Goal: Task Accomplishment & Management: Manage account settings

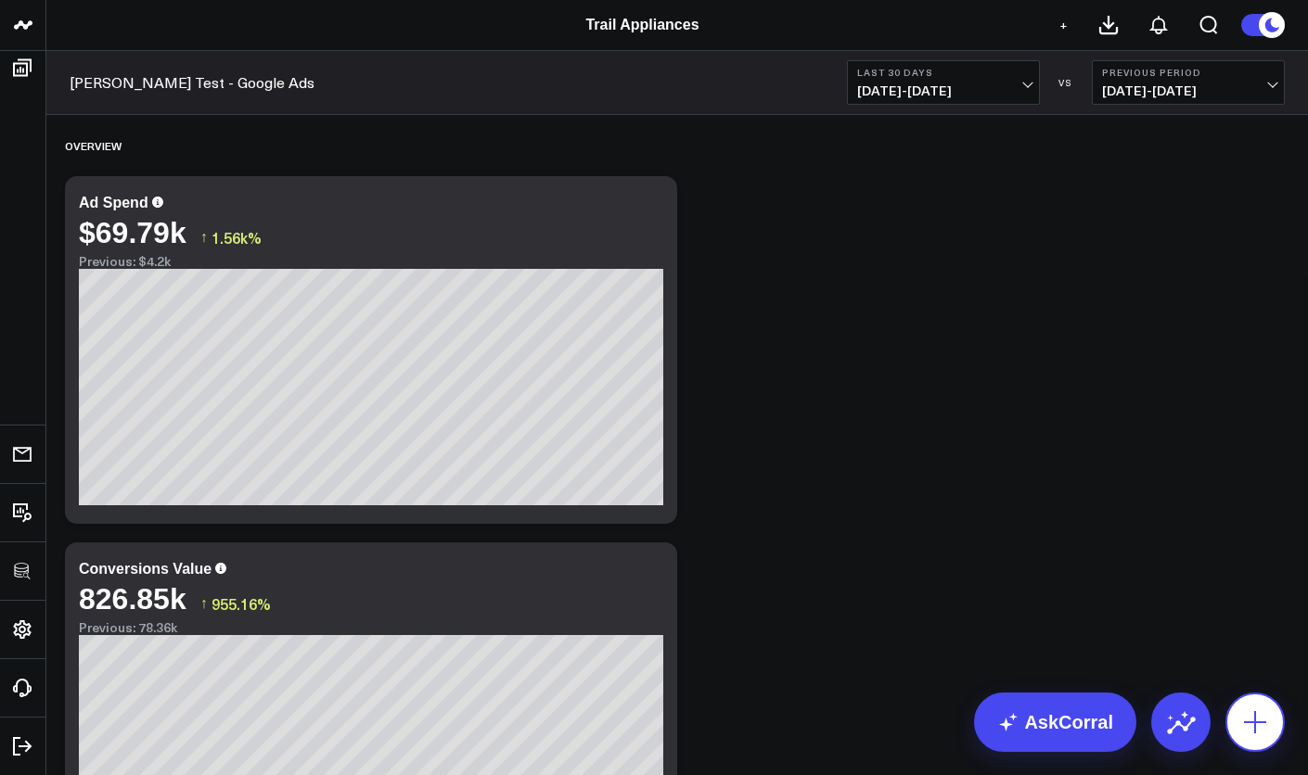
click at [1233, 705] on button at bounding box center [1254, 722] width 59 height 59
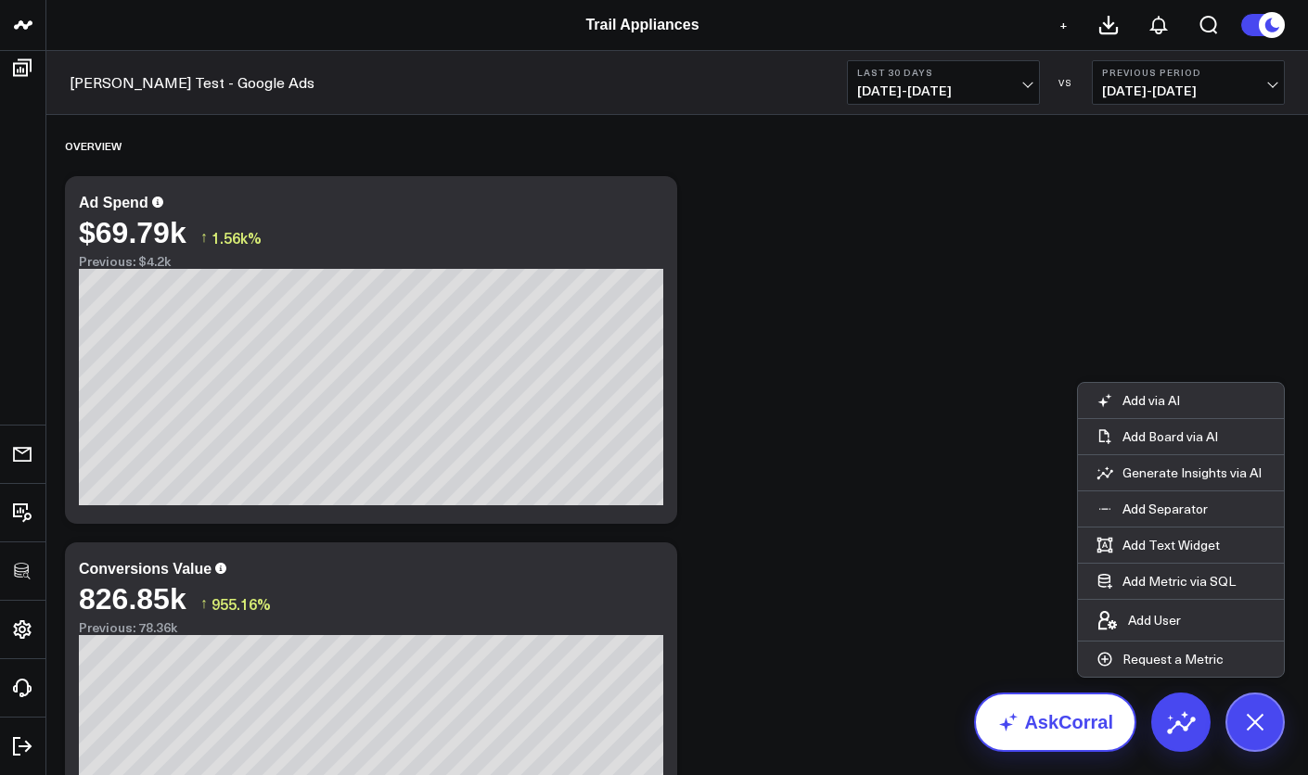
click at [1069, 723] on link "AskCorral" at bounding box center [1055, 722] width 162 height 59
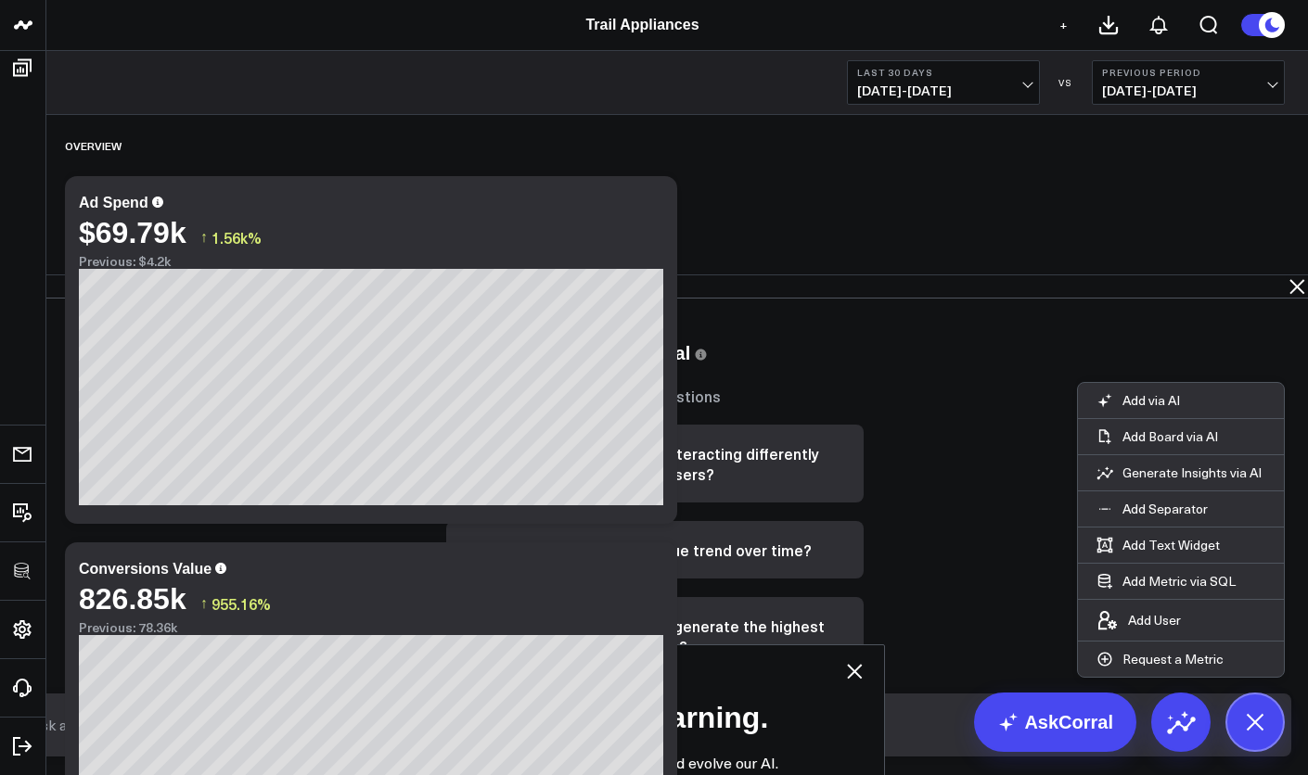
click at [865, 660] on icon at bounding box center [854, 671] width 22 height 22
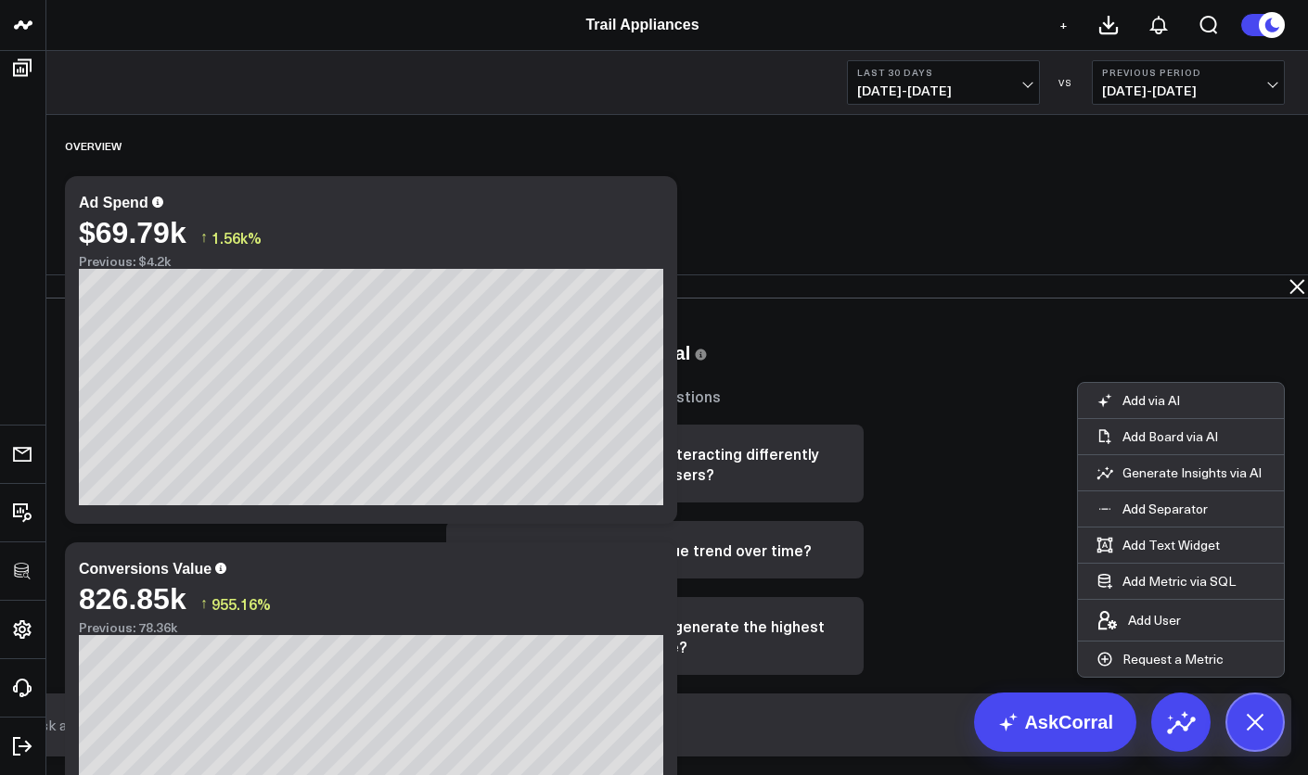
click at [1005, 725] on input "text" at bounding box center [638, 725] width 1225 height 33
click at [1287, 275] on icon at bounding box center [1297, 286] width 22 height 22
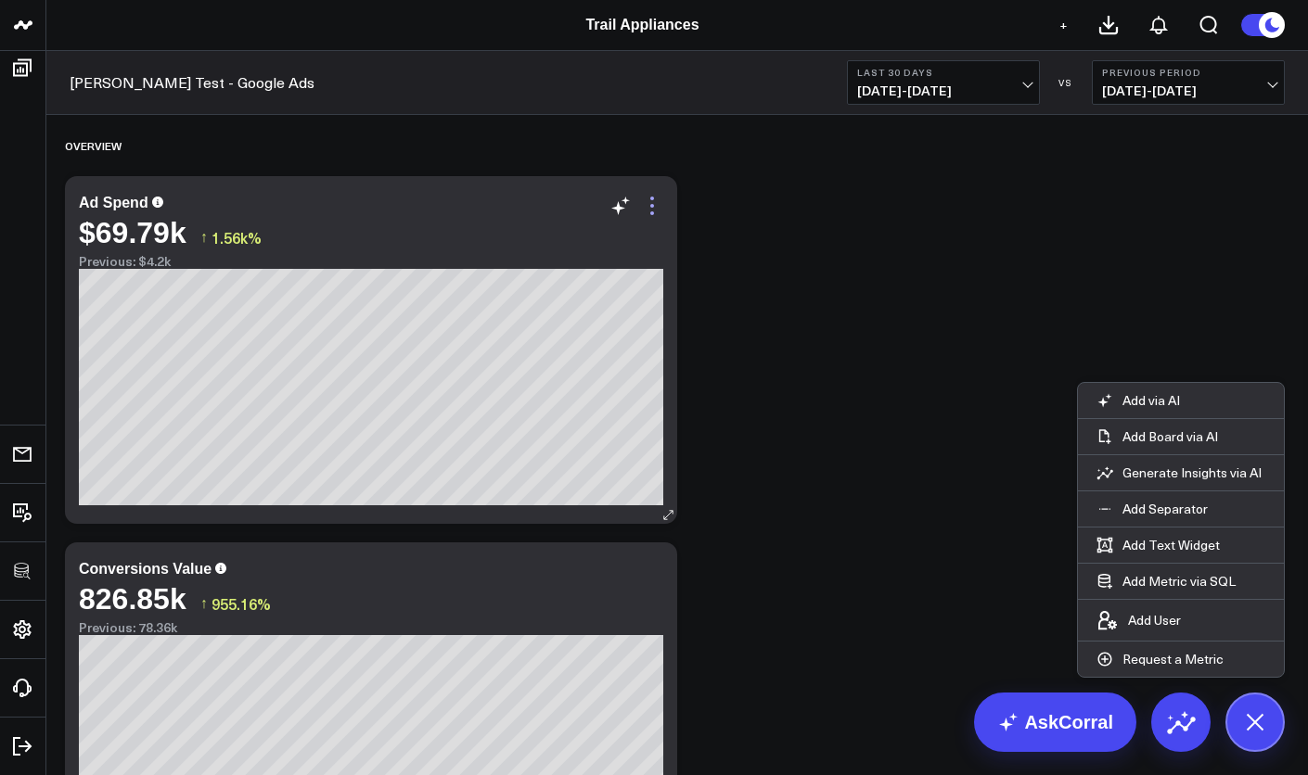
click at [656, 211] on icon at bounding box center [652, 206] width 22 height 22
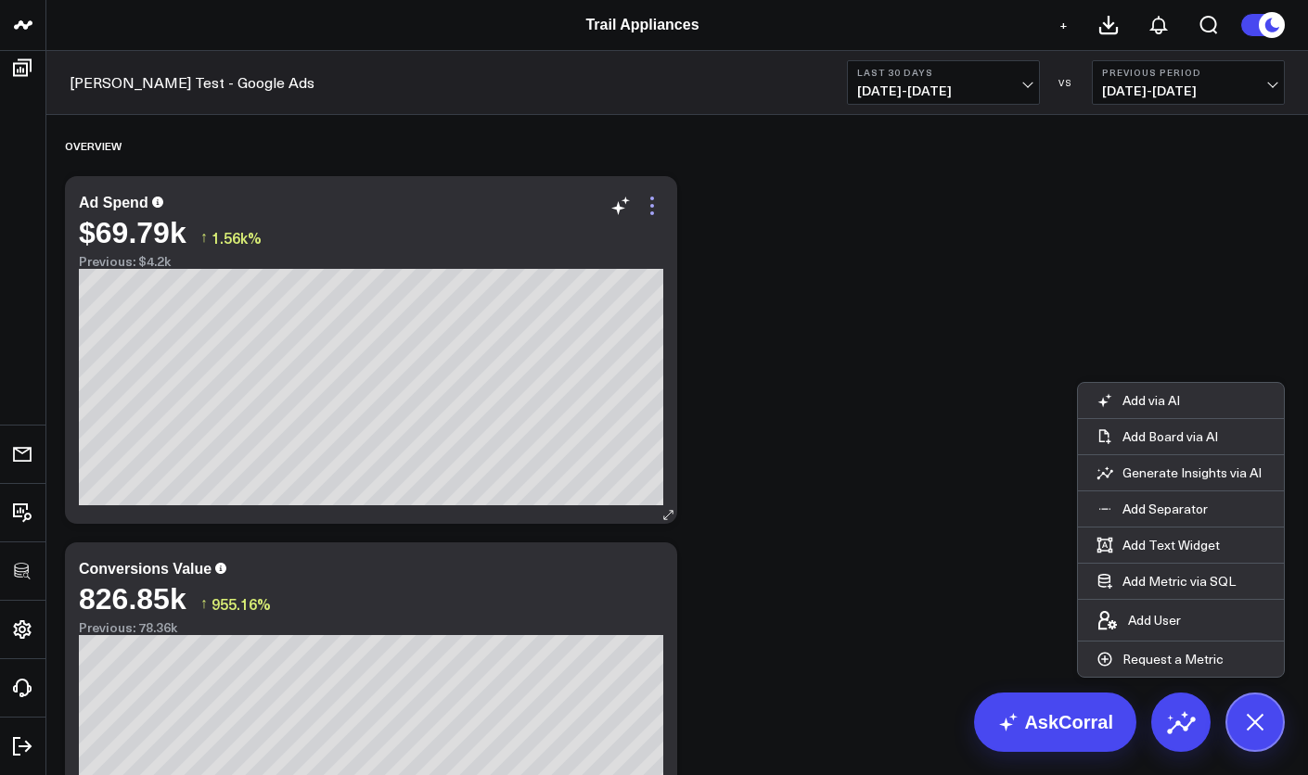
click at [659, 209] on icon at bounding box center [652, 206] width 22 height 22
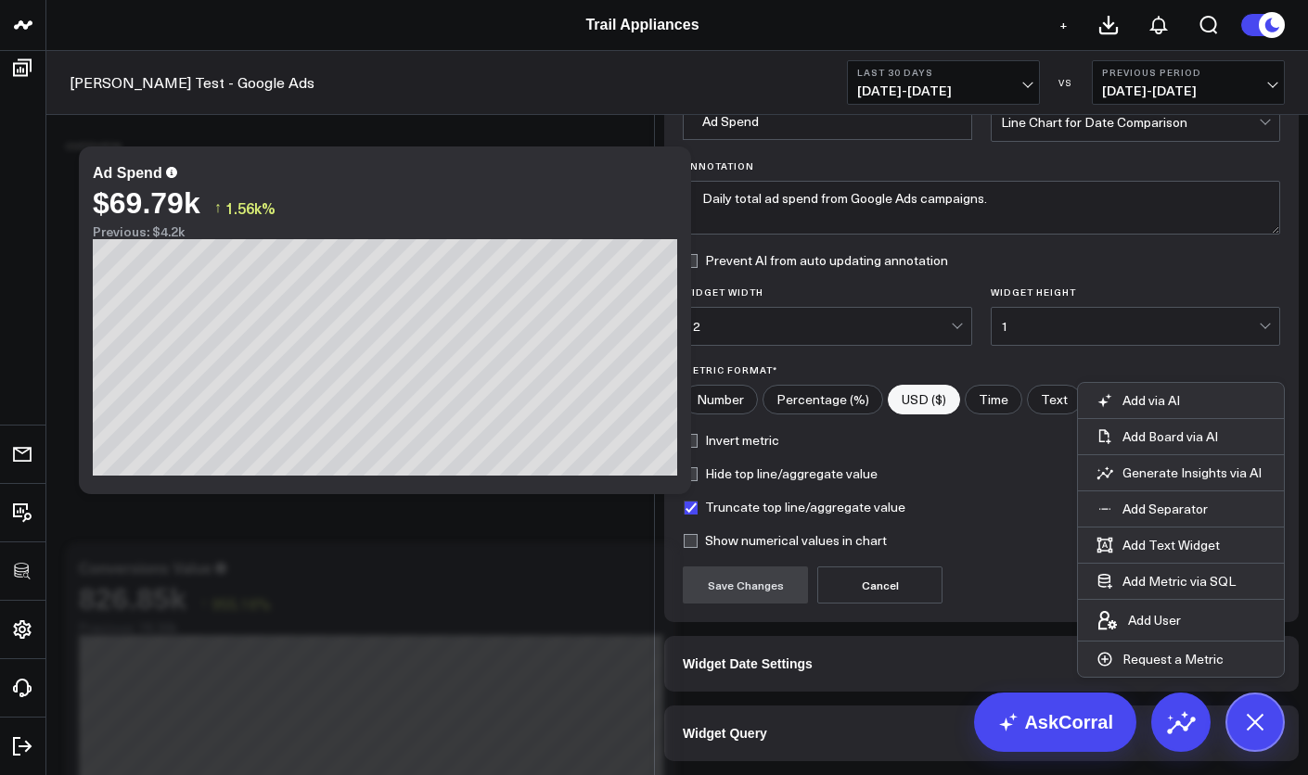
scroll to position [86, 0]
click at [907, 725] on button "Widget Query" at bounding box center [981, 734] width 634 height 56
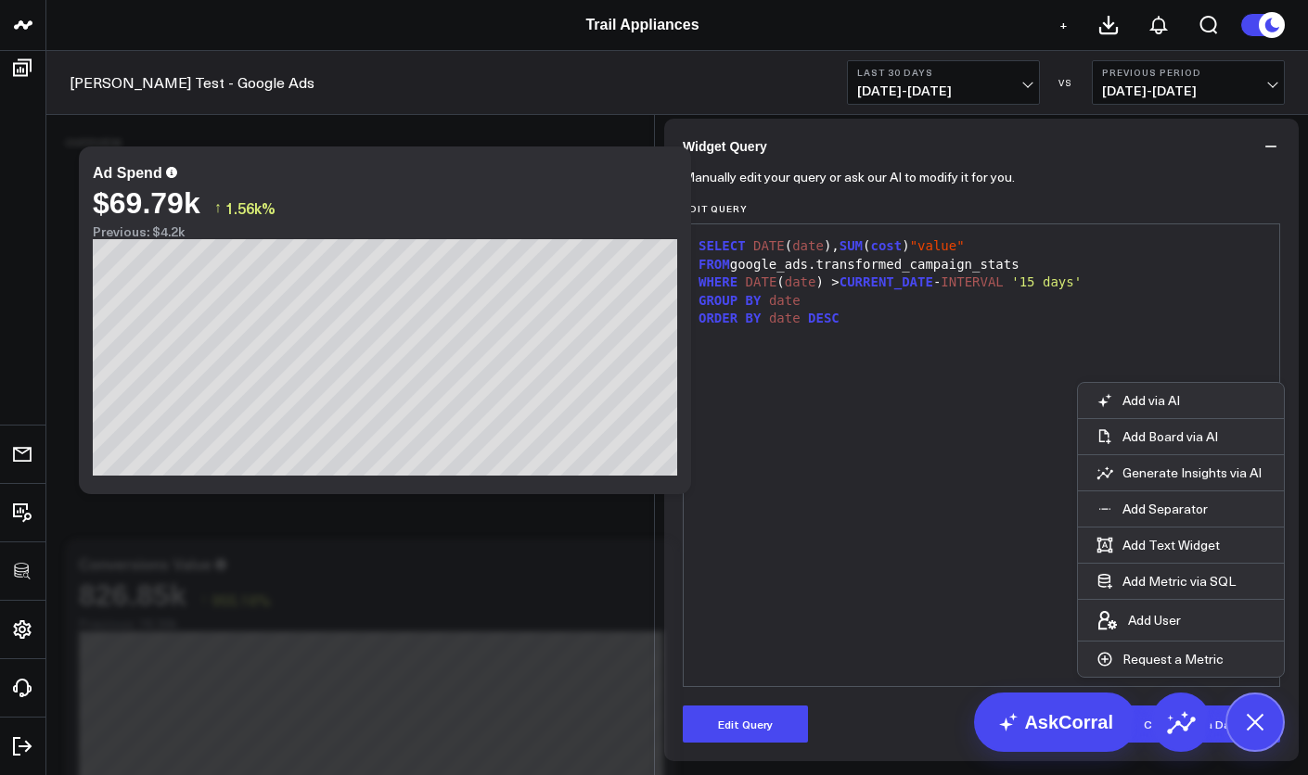
scroll to position [605, 0]
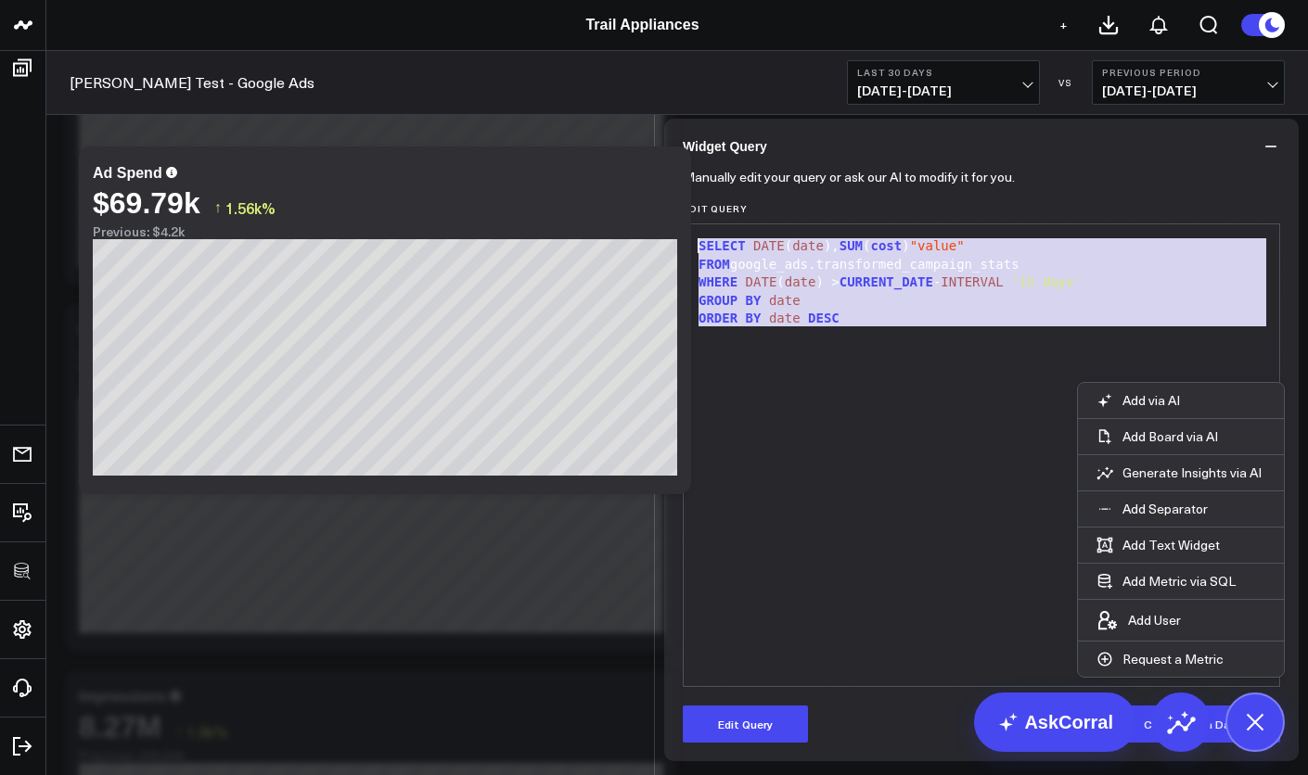
drag, startPoint x: 761, startPoint y: 292, endPoint x: 647, endPoint y: 239, distance: 124.9
click at [655, 239] on div "Widget Display Widget Date Settings Widget Query Manually edit your query or as…" at bounding box center [981, 371] width 653 height 810
copy div "SELECT DATE ( date ), SUM ( cost ) "value" FROM google_ads.transformed_campaign…"
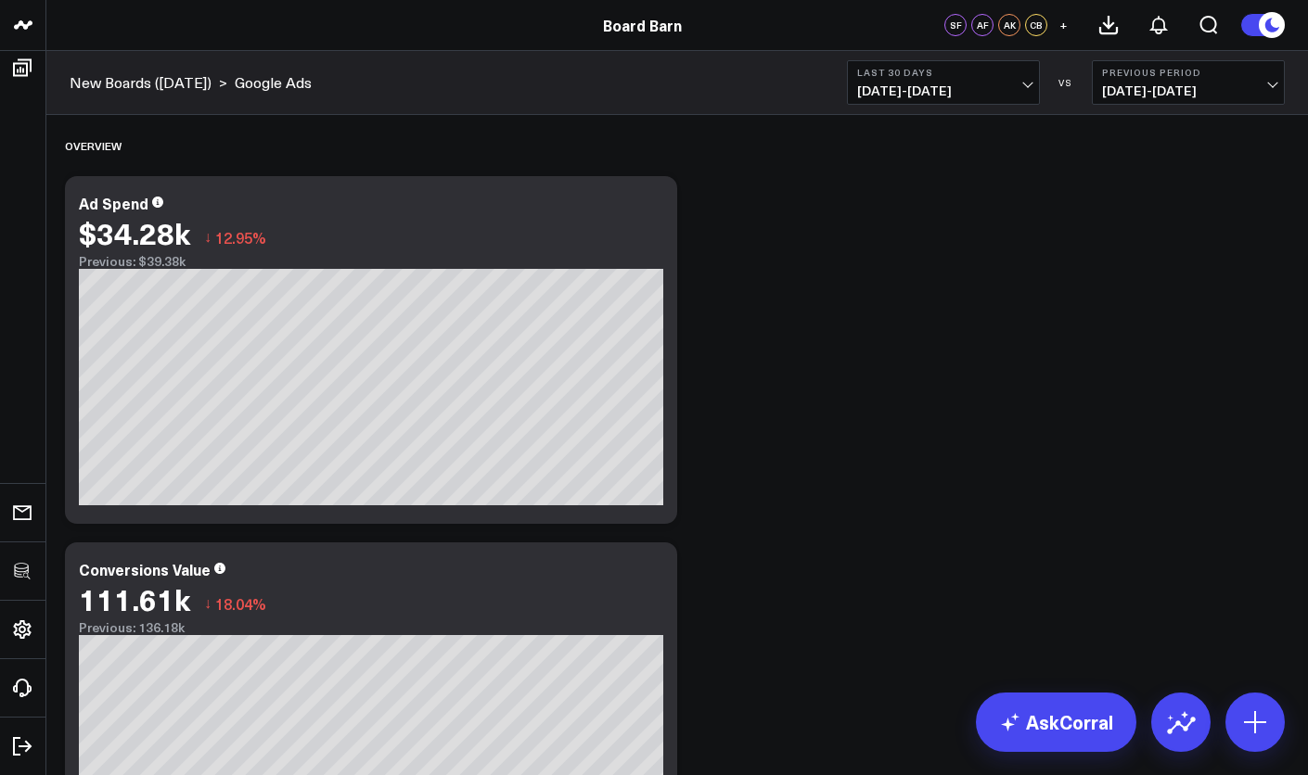
click at [284, 0] on header "3725 Test 829 Studios Accenture Activant Capital Agriculture & Farming Demo All…" at bounding box center [654, 25] width 1308 height 51
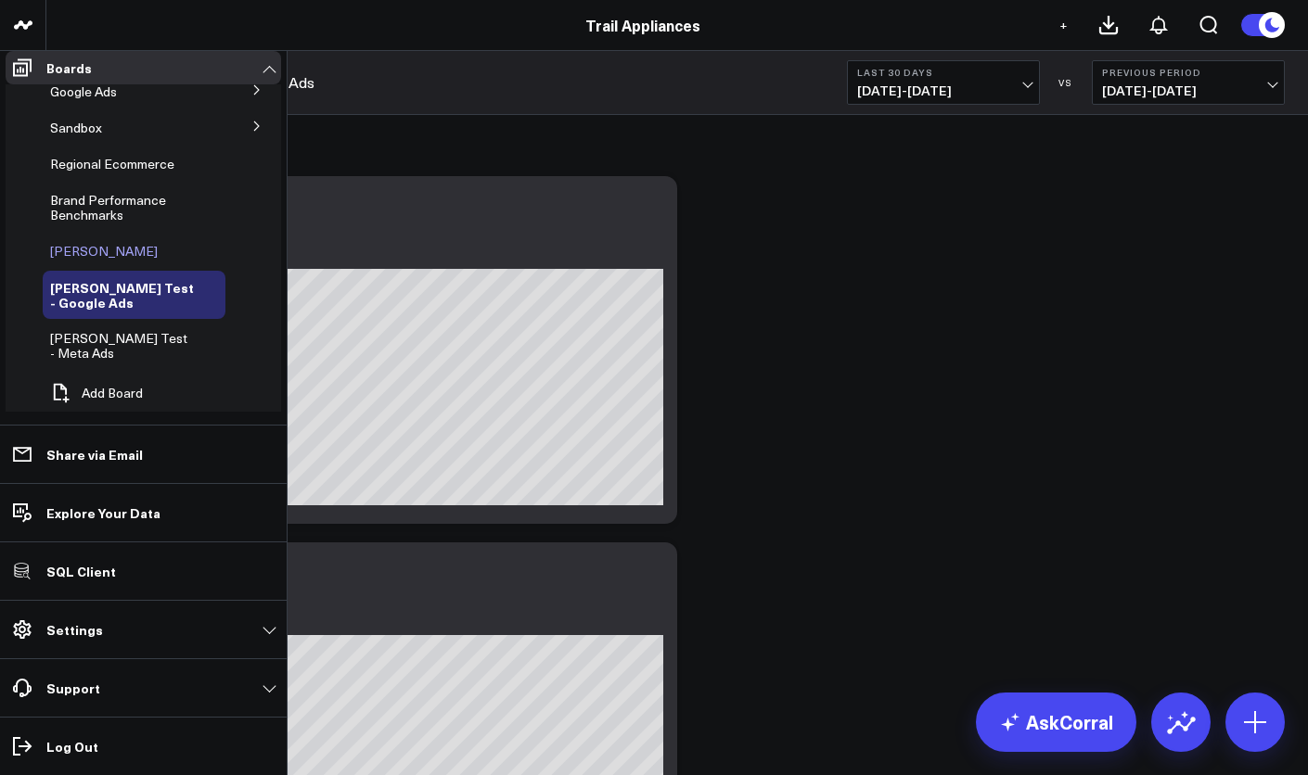
scroll to position [118, 0]
click at [128, 331] on span "[PERSON_NAME] Test - Meta Ads" at bounding box center [118, 345] width 137 height 32
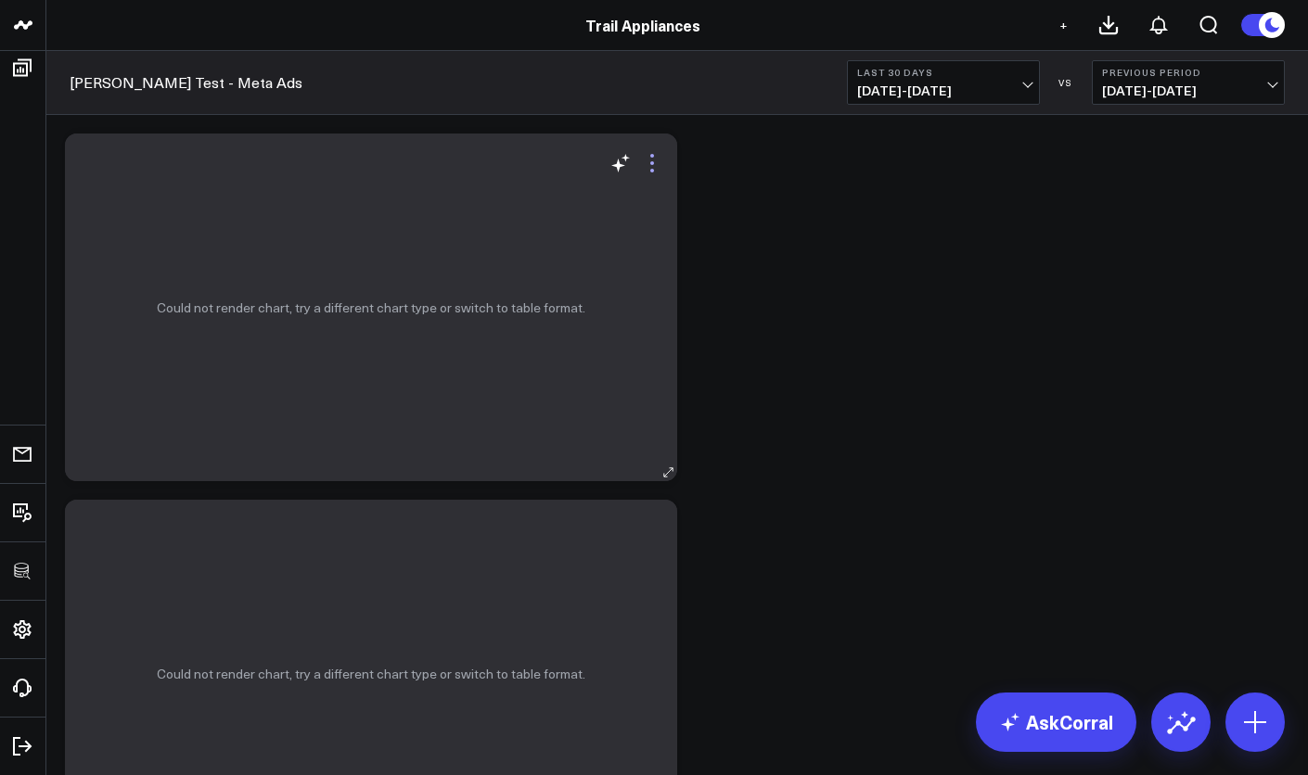
click at [659, 163] on icon at bounding box center [652, 163] width 22 height 22
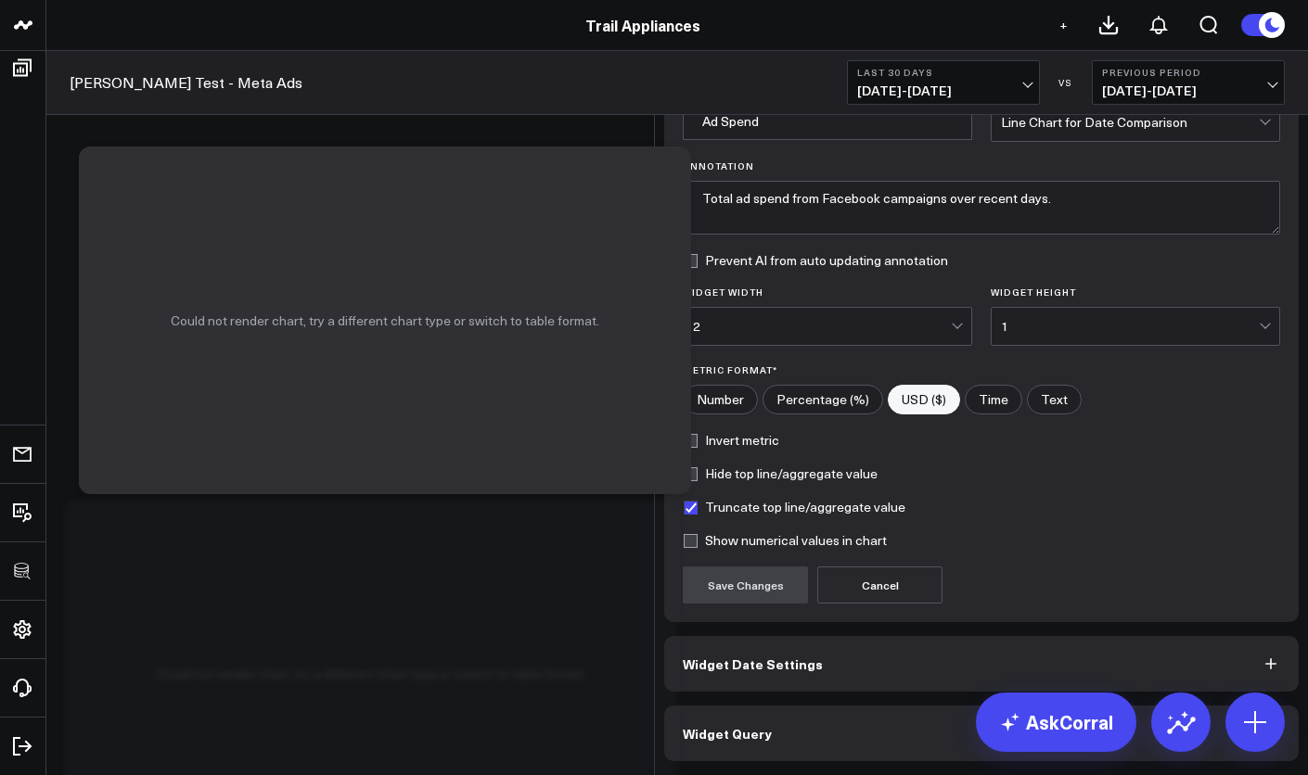
scroll to position [86, 0]
click at [931, 715] on button "Widget Query" at bounding box center [981, 734] width 634 height 56
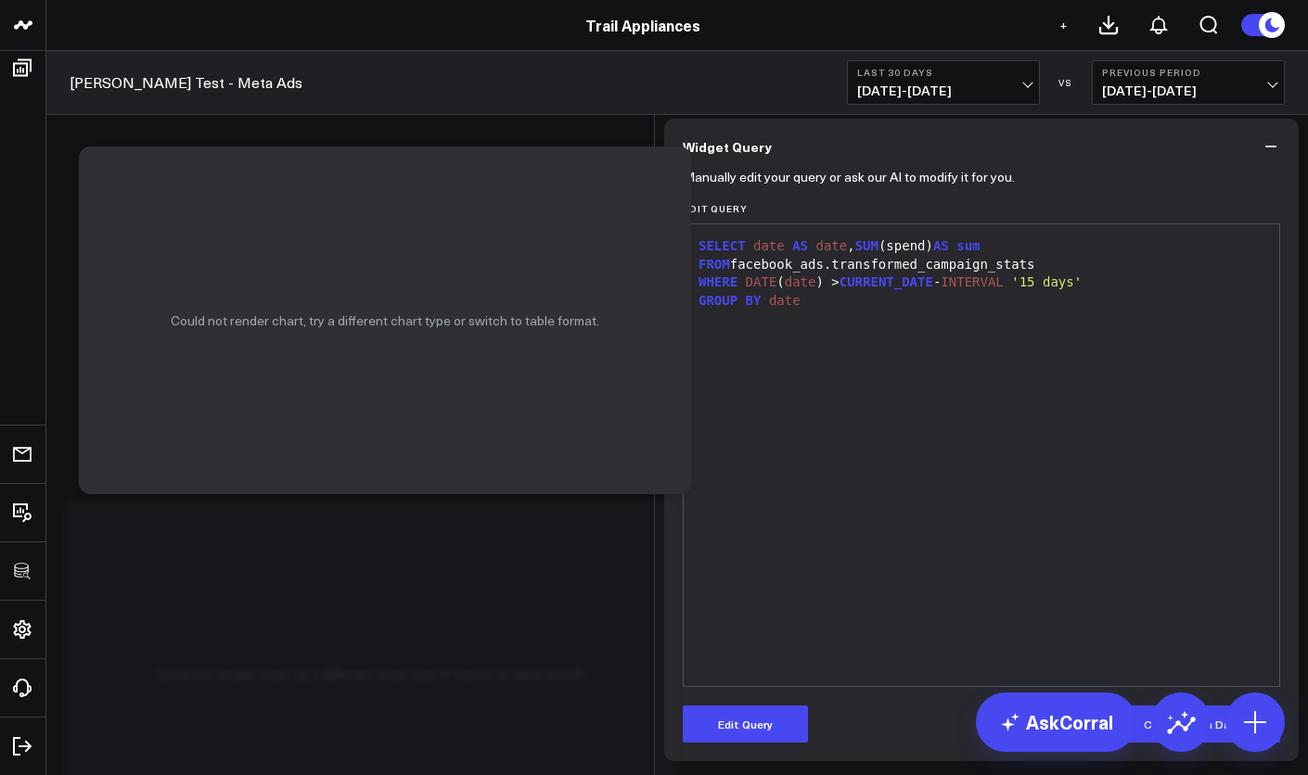
scroll to position [27, 0]
click at [802, 4] on header "3725 Test 829 Studios Accenture Activant Capital Agriculture & Farming Demo All…" at bounding box center [654, 25] width 1308 height 51
drag, startPoint x: 1041, startPoint y: 370, endPoint x: 732, endPoint y: 367, distance: 308.9
click at [732, 275] on div "FROM facebook_ads.transformed_campaign_stats" at bounding box center [981, 265] width 577 height 19
click at [1008, 275] on div "FROM facebook_ads.transformed_campaign_stats" at bounding box center [981, 265] width 577 height 19
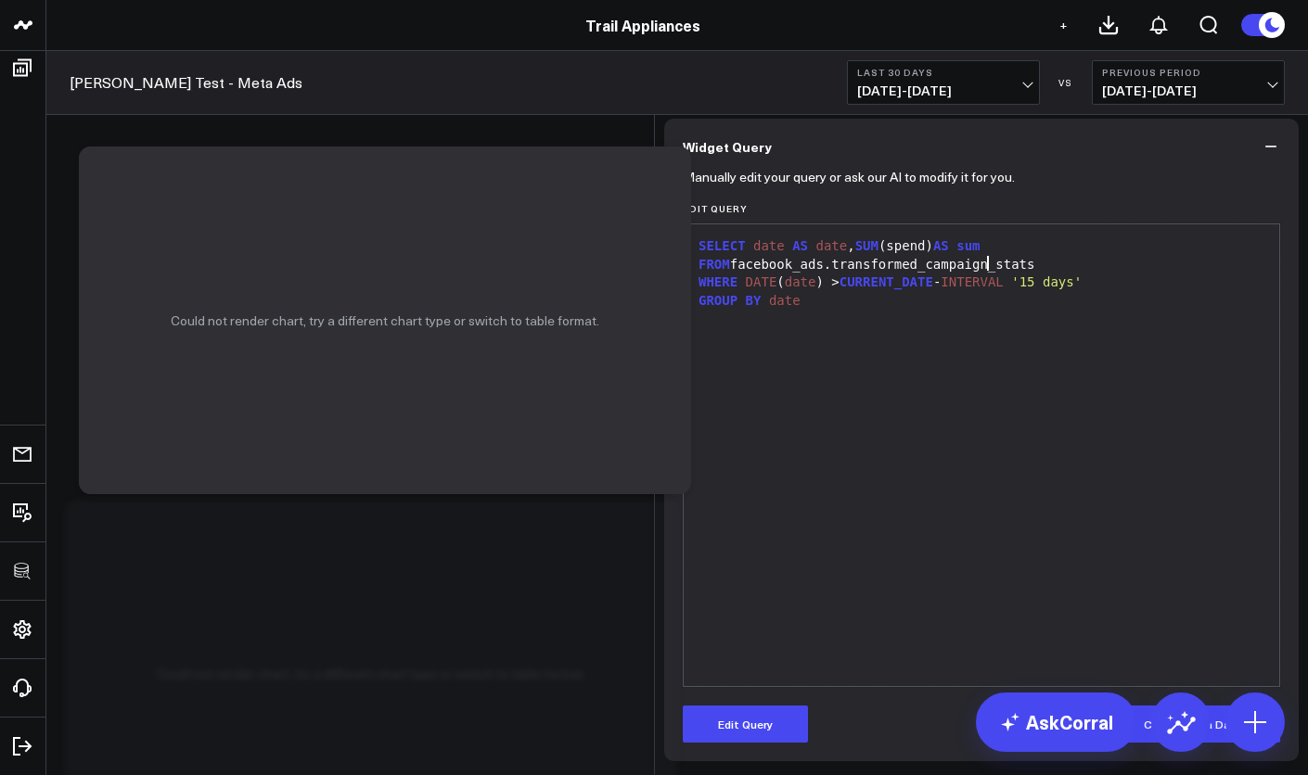
click at [980, 275] on div "FROM facebook_ads.transformed_campaign_stats" at bounding box center [981, 265] width 577 height 19
drag, startPoint x: 980, startPoint y: 377, endPoint x: 970, endPoint y: 376, distance: 10.2
click at [980, 275] on div "FROM facebook_ads.transformed_campaign_stats" at bounding box center [981, 265] width 577 height 19
drag, startPoint x: 932, startPoint y: 374, endPoint x: 967, endPoint y: 374, distance: 35.2
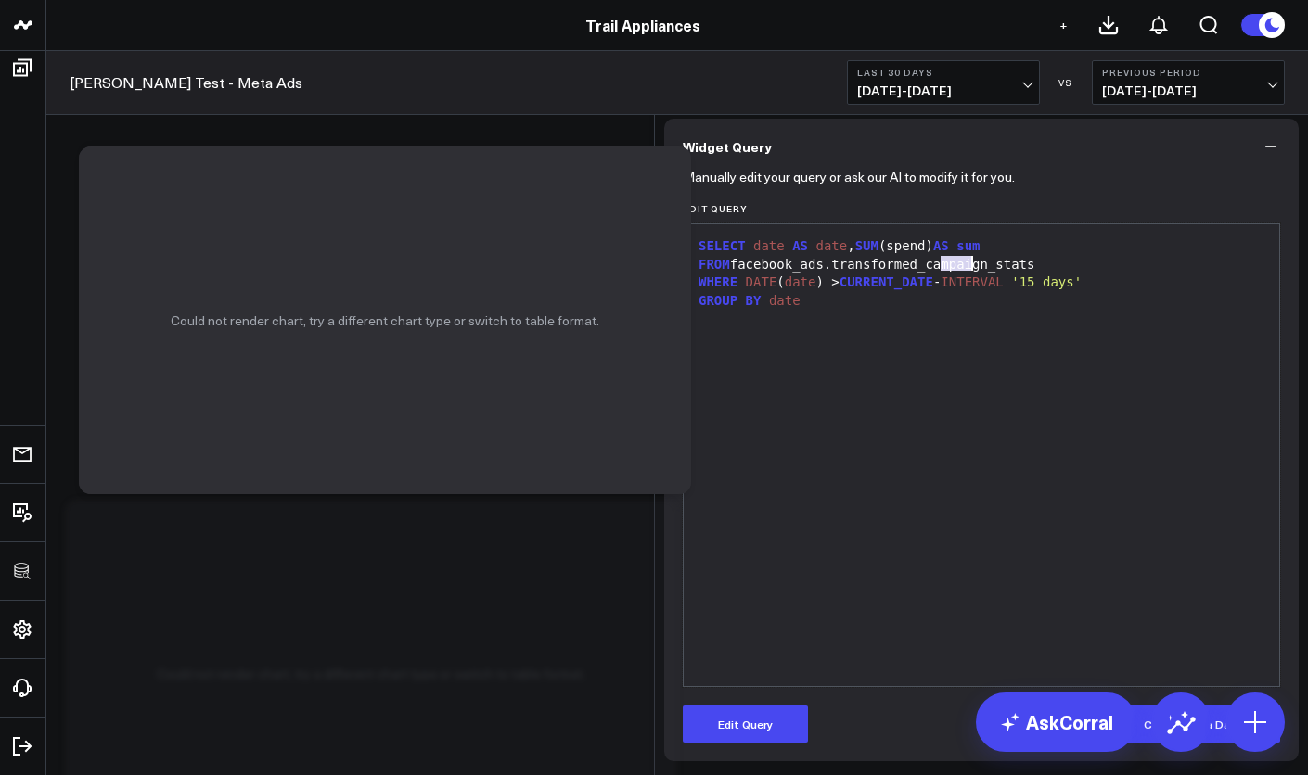
click at [967, 275] on div "FROM facebook_ads.transformed_campaign_stats" at bounding box center [981, 265] width 577 height 19
click at [988, 275] on div "FROM facebook_ads.transformed_campaign_stats" at bounding box center [981, 265] width 577 height 19
drag, startPoint x: 989, startPoint y: 375, endPoint x: 962, endPoint y: 376, distance: 26.9
click at [963, 275] on div "FROM facebook_ads.transformed_campaign_stats" at bounding box center [981, 265] width 577 height 19
click at [962, 275] on div "FROM facebook_ads.transformed_campaign_stats" at bounding box center [981, 265] width 577 height 19
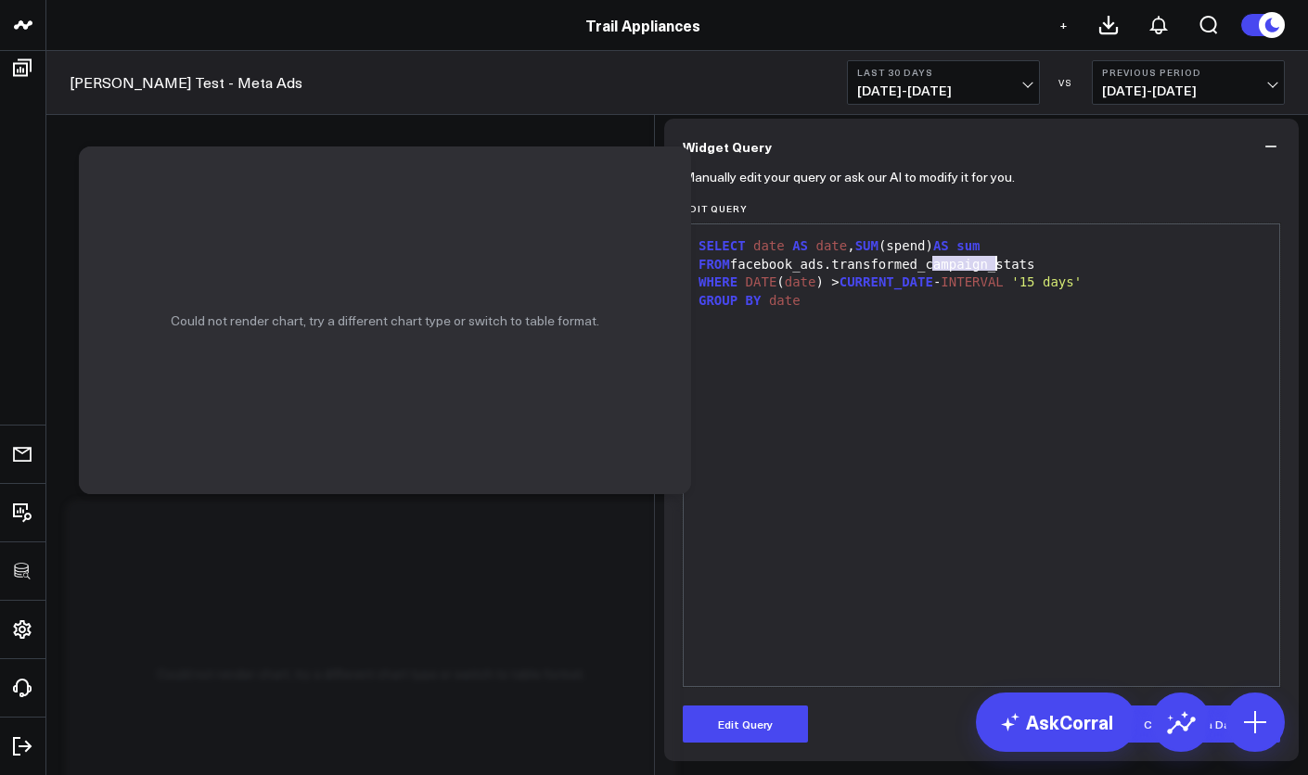
drag, startPoint x: 930, startPoint y: 374, endPoint x: 985, endPoint y: 376, distance: 54.8
click at [985, 275] on div "FROM facebook_ads.transformed_campaign_stats" at bounding box center [981, 265] width 577 height 19
click at [770, 710] on button "Edit Query" at bounding box center [745, 724] width 125 height 37
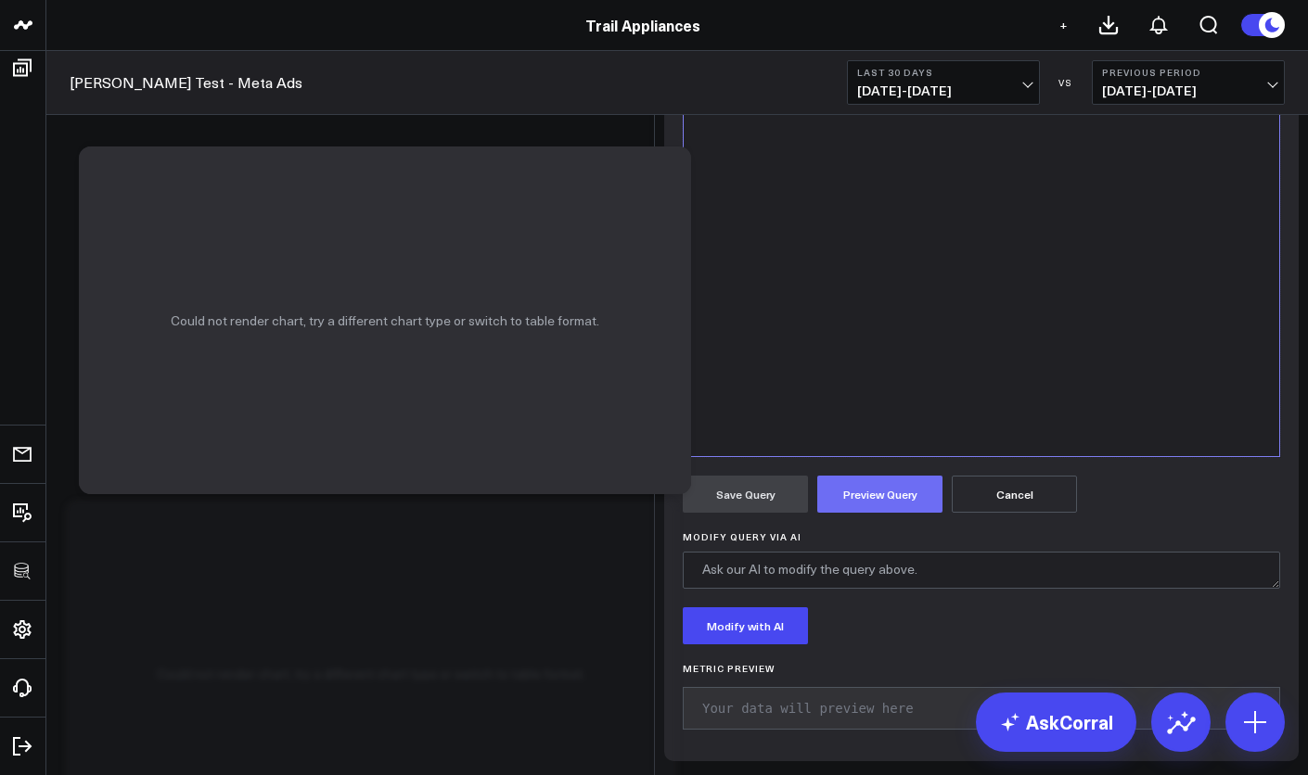
click at [884, 513] on button "Preview Query" at bounding box center [879, 494] width 125 height 37
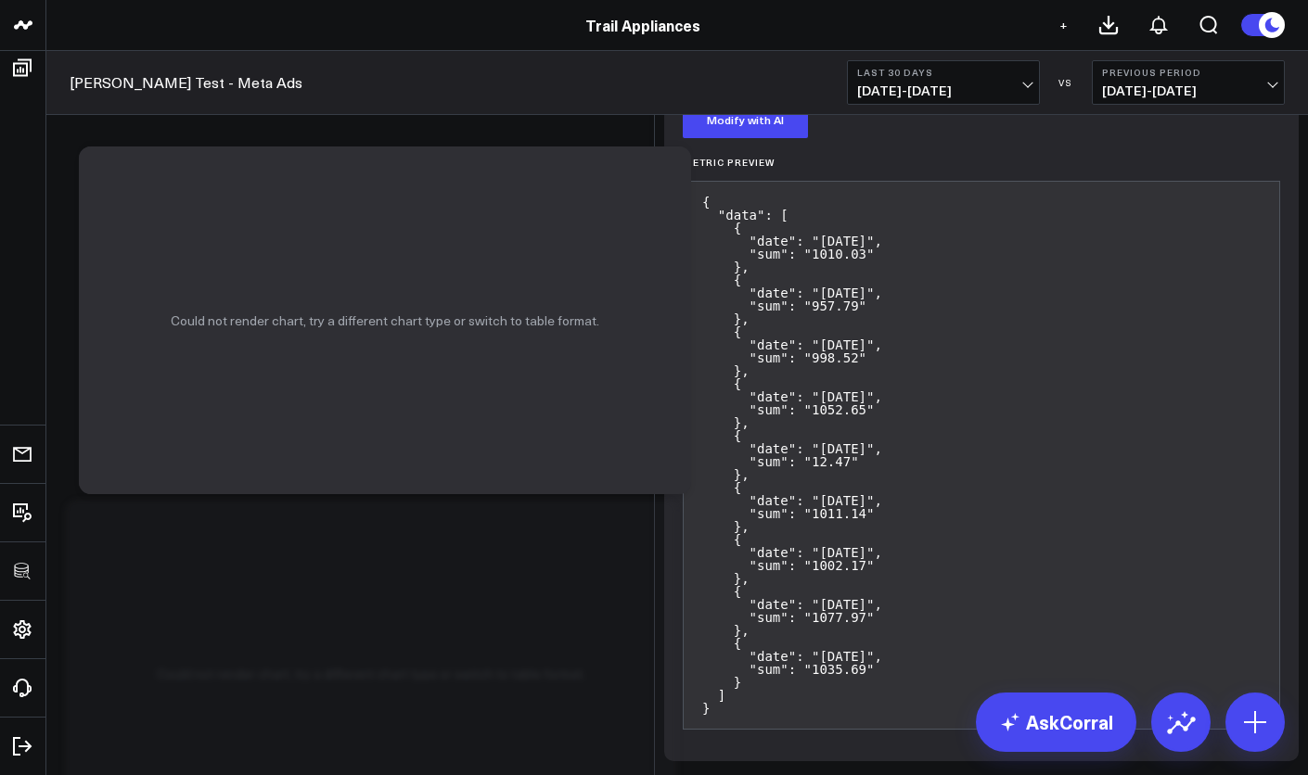
scroll to position [347, 0]
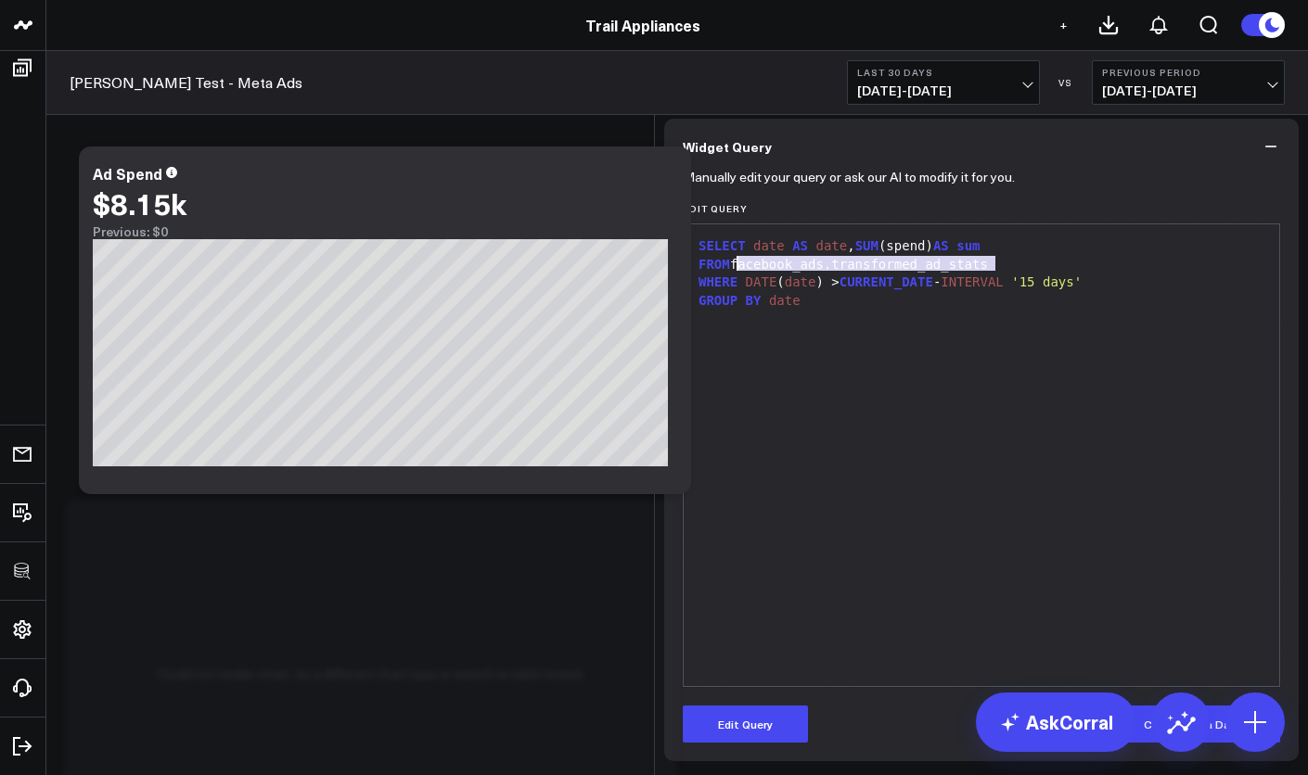
drag, startPoint x: 990, startPoint y: 267, endPoint x: 734, endPoint y: 263, distance: 256.0
click at [734, 263] on div "FROM facebook_ads.transformed_ad_stats" at bounding box center [981, 265] width 577 height 19
copy div "facebook_ads.transformed_ad_stats"
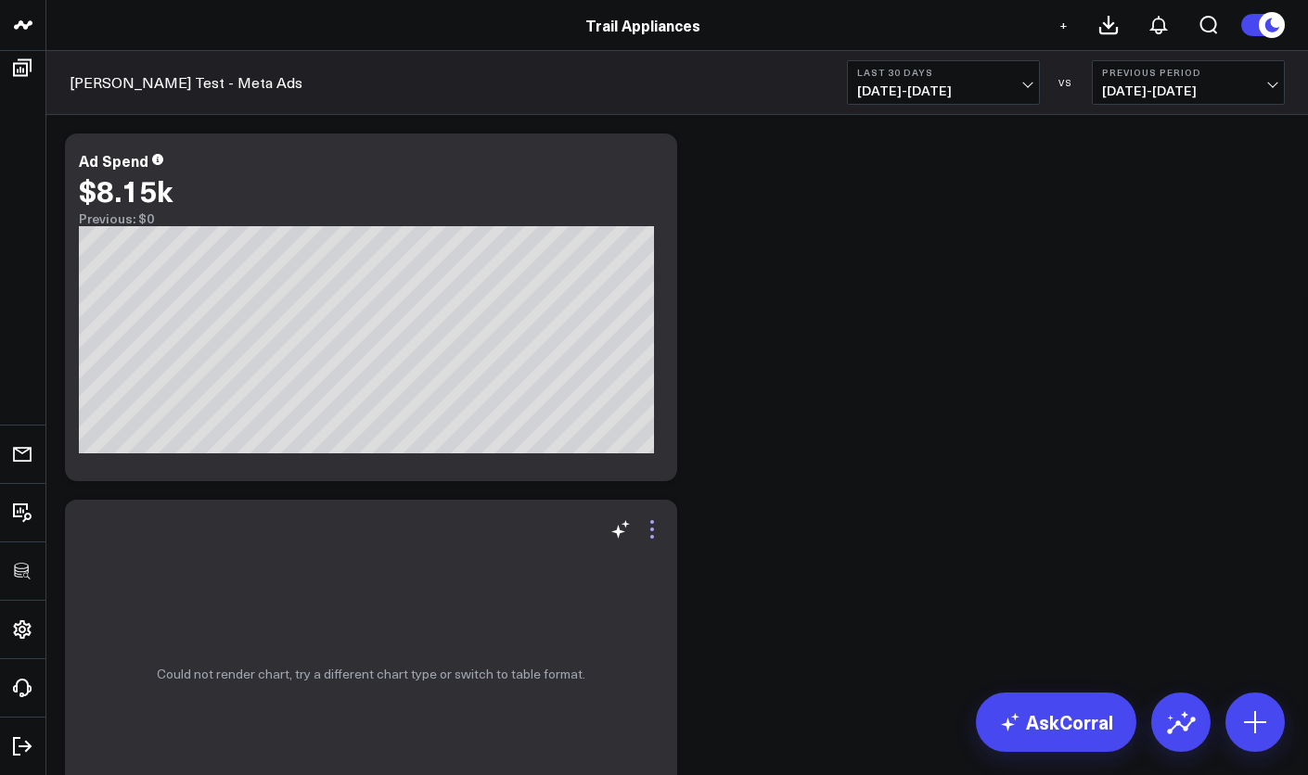
click at [654, 531] on icon at bounding box center [652, 530] width 4 height 4
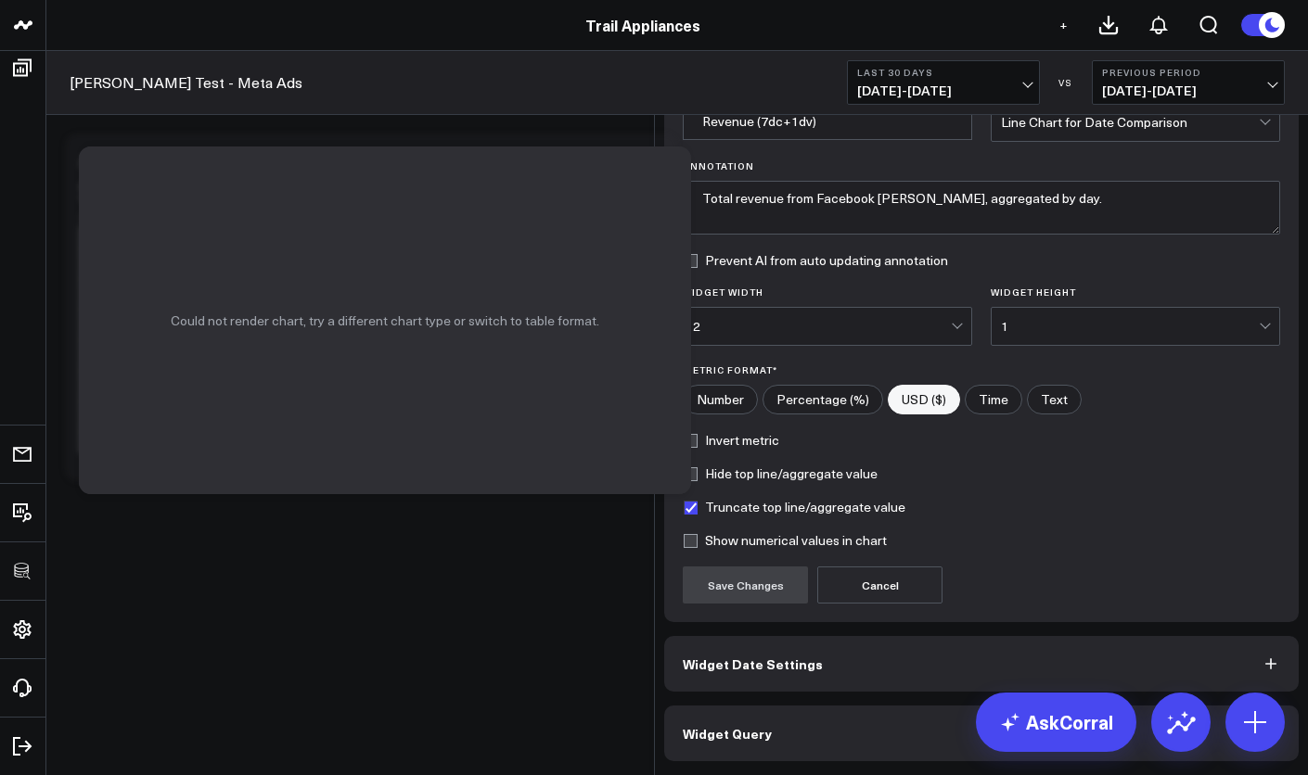
scroll to position [86, 0]
click at [869, 761] on button "Widget Query" at bounding box center [981, 734] width 634 height 56
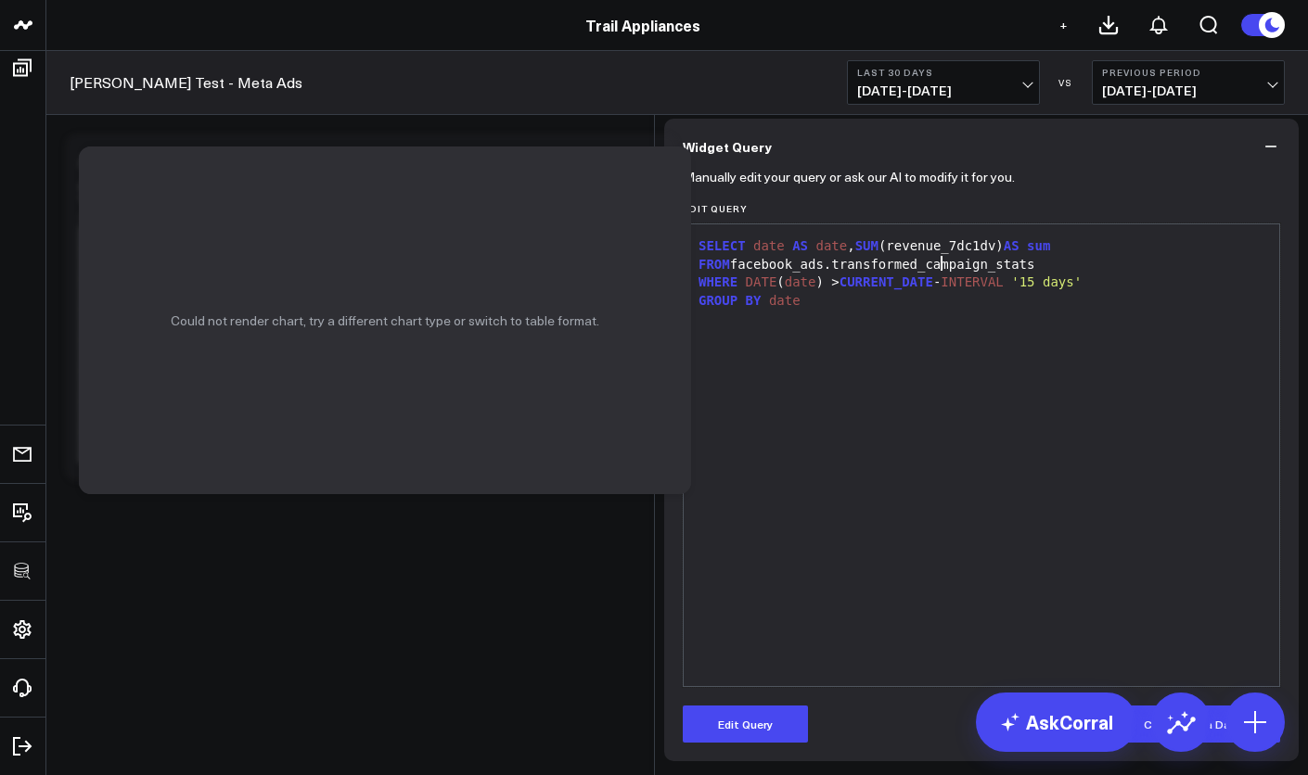
drag, startPoint x: 934, startPoint y: 403, endPoint x: 944, endPoint y: 403, distance: 10.2
click at [944, 275] on div "FROM facebook_ads.transformed_campaign_stats" at bounding box center [981, 265] width 577 height 19
click at [766, 716] on button "Edit Query" at bounding box center [745, 724] width 125 height 37
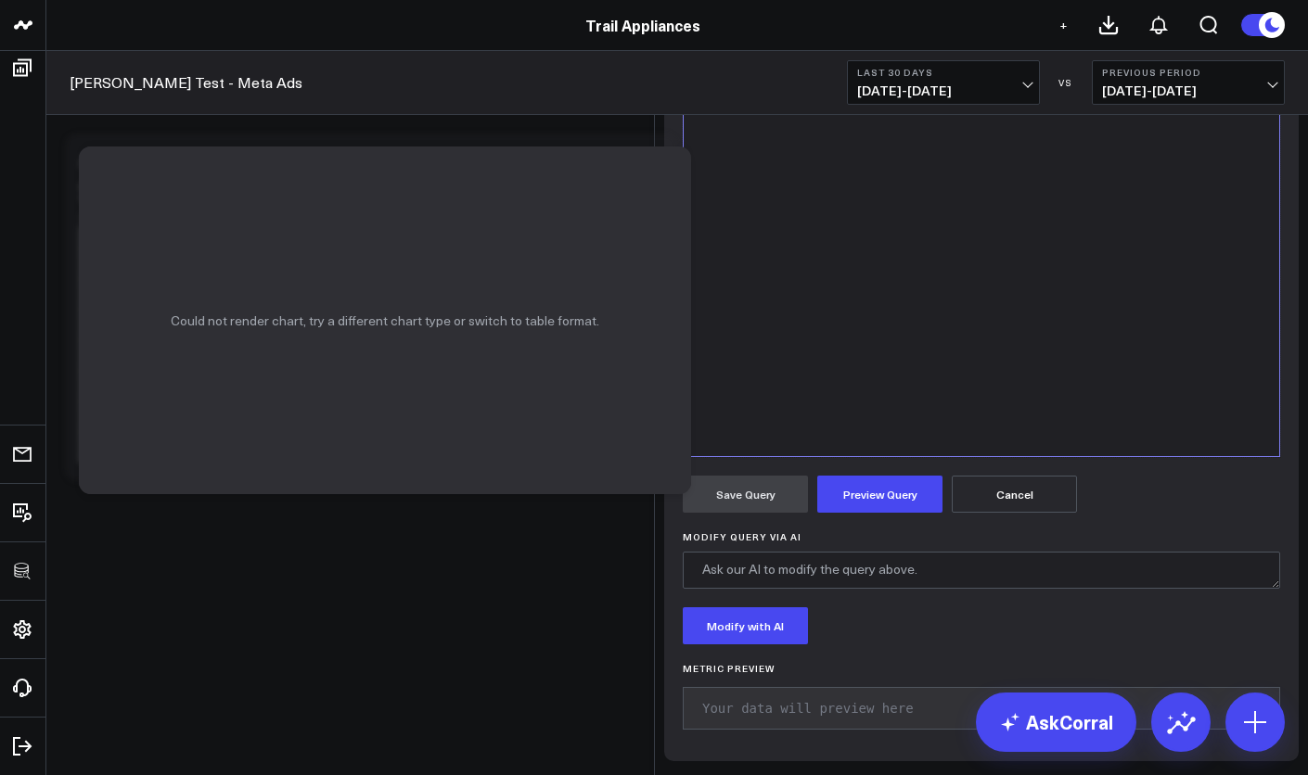
click at [937, 62] on div "WHERE DATE ( date ) > CURRENT_DATE - INTERVAL '15 days'" at bounding box center [981, 53] width 577 height 19
drag, startPoint x: 930, startPoint y: 267, endPoint x: 973, endPoint y: 268, distance: 42.7
click at [973, 45] on div "FROM facebook_ads.transformed_campaign_stats" at bounding box center [981, 35] width 577 height 19
drag, startPoint x: 991, startPoint y: 268, endPoint x: 929, endPoint y: 268, distance: 61.2
click at [929, 45] on div "FROM facebook_ads.transformed_campaign_stats" at bounding box center [981, 35] width 577 height 19
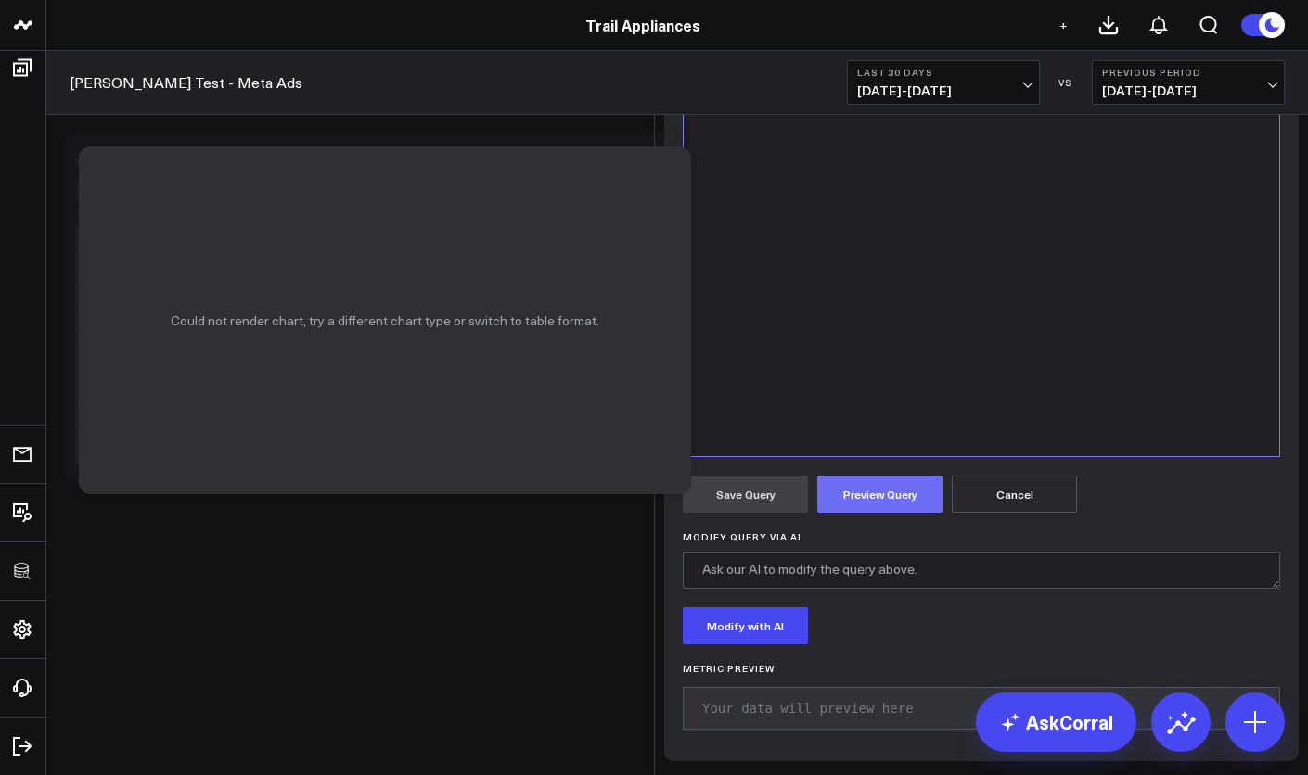
click at [853, 513] on button "Preview Query" at bounding box center [879, 494] width 125 height 37
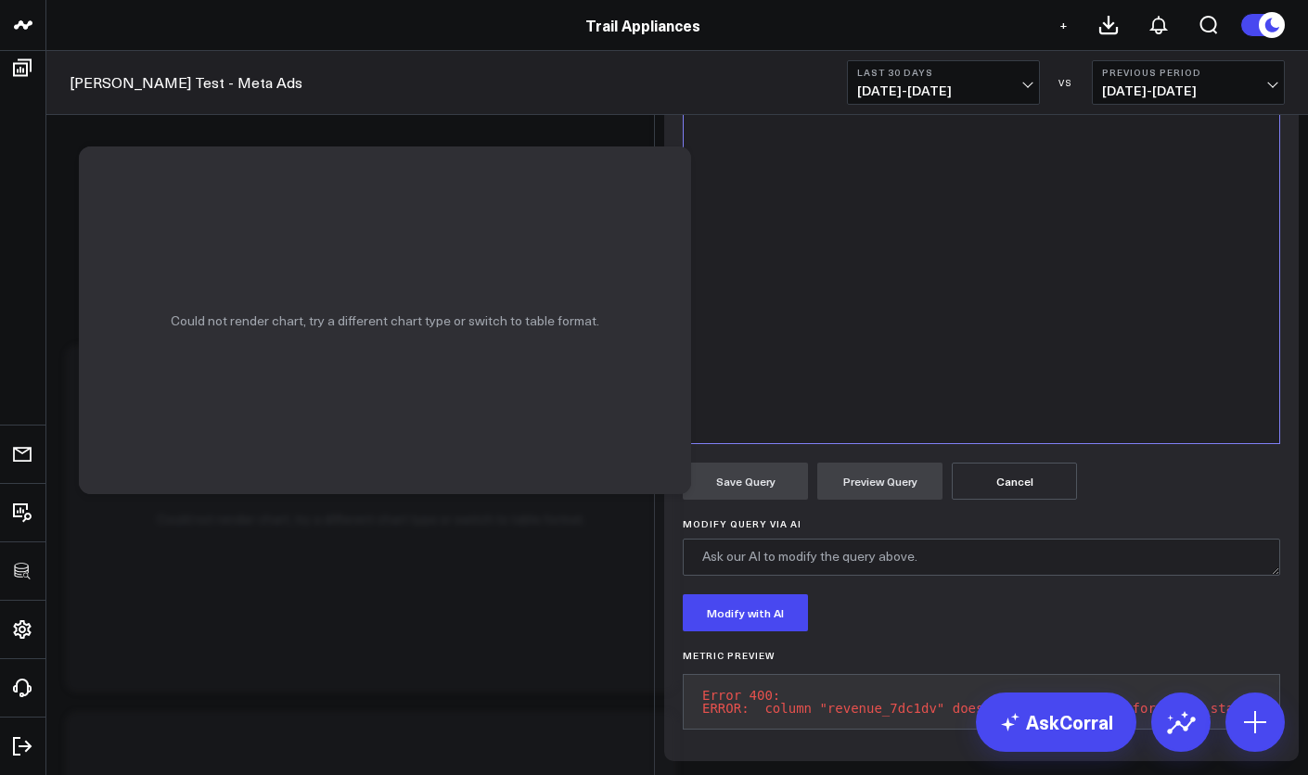
scroll to position [0, 0]
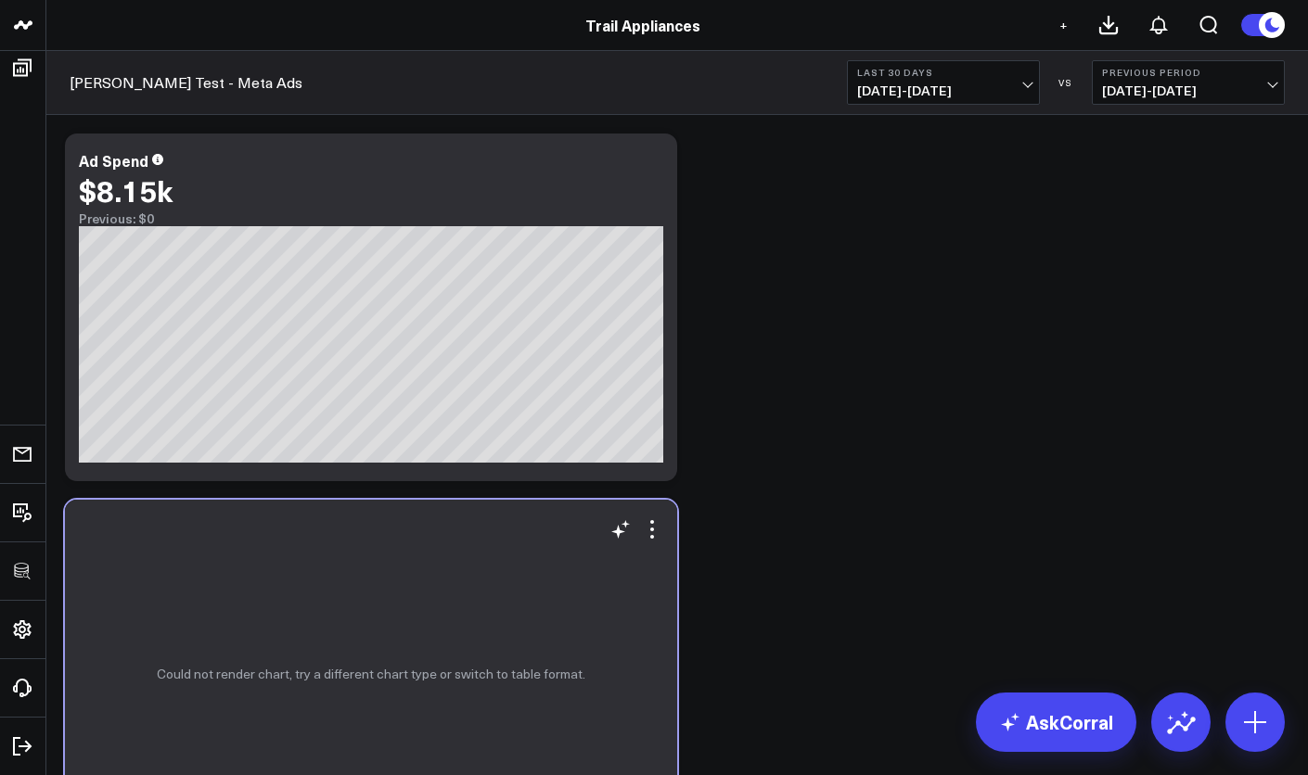
click at [665, 547] on div "Could not render chart, try a different chart type or switch to table format." at bounding box center [371, 674] width 612 height 348
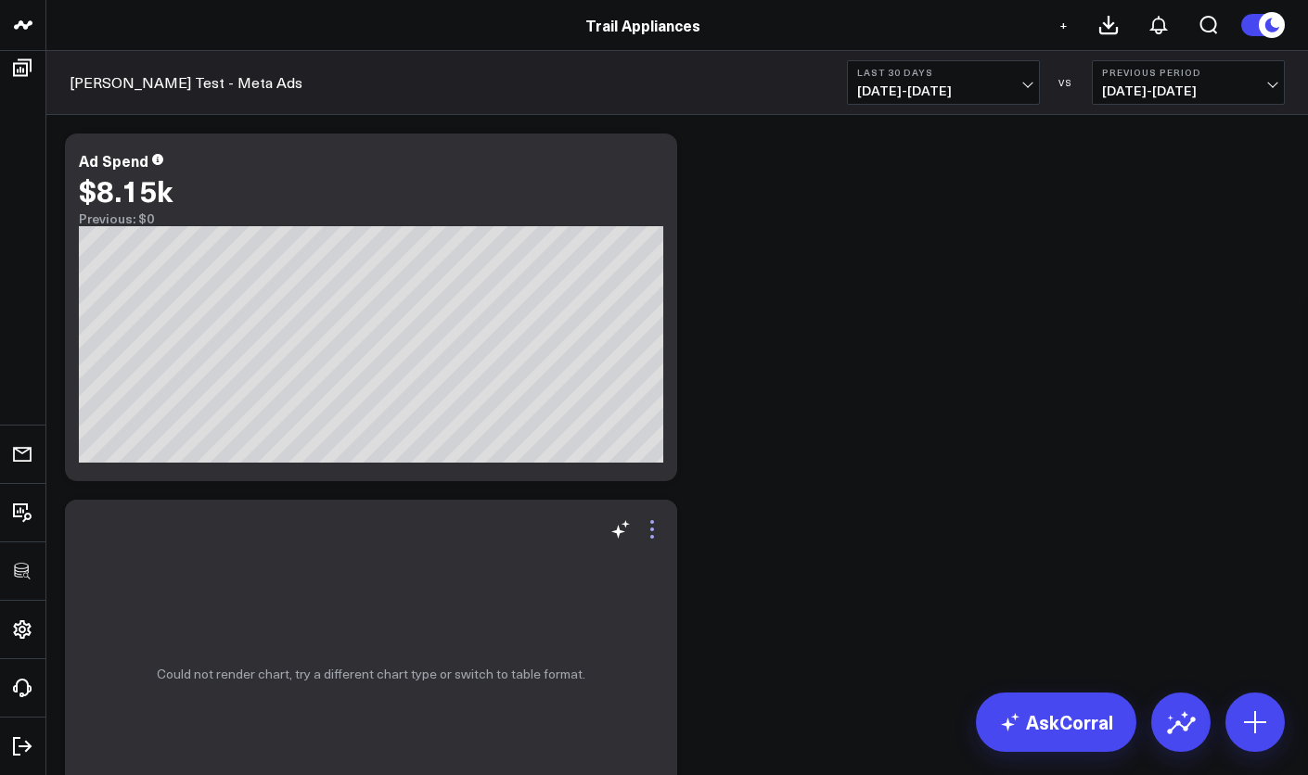
click at [660, 541] on icon at bounding box center [652, 530] width 22 height 22
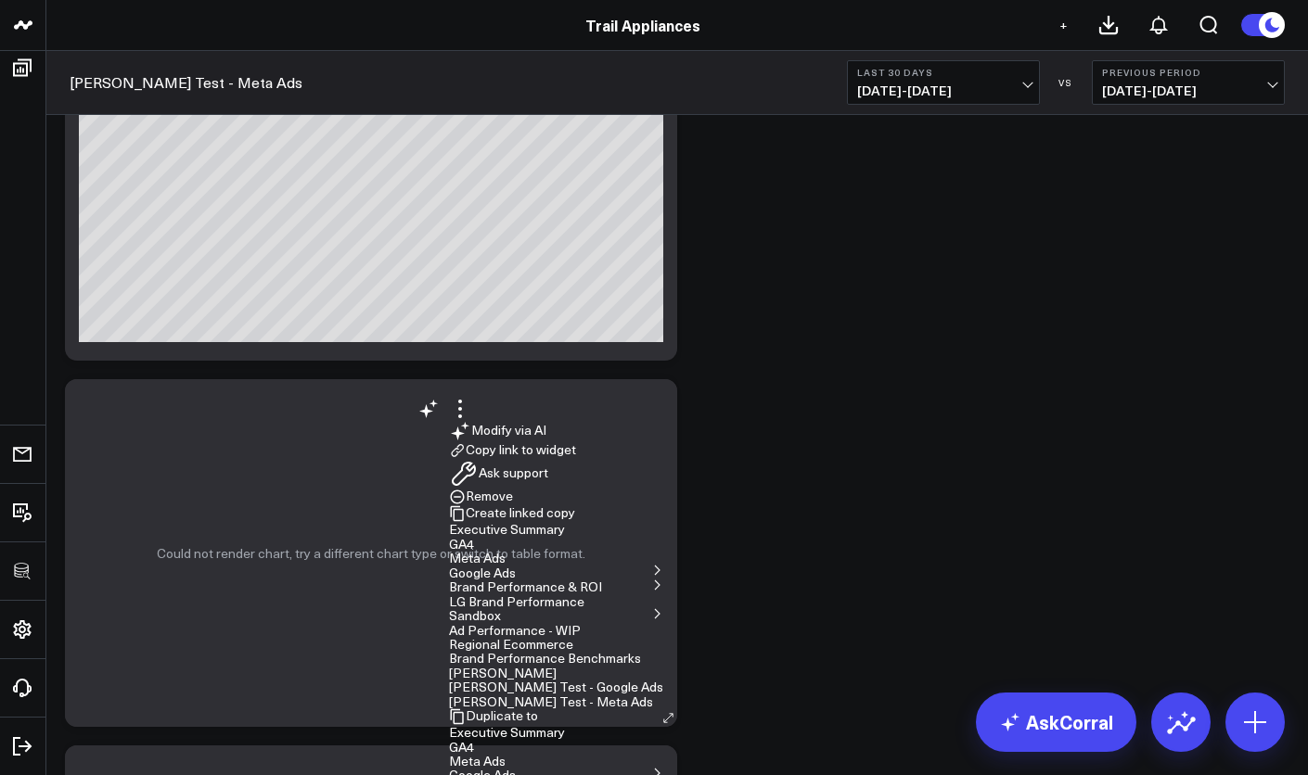
scroll to position [262, 0]
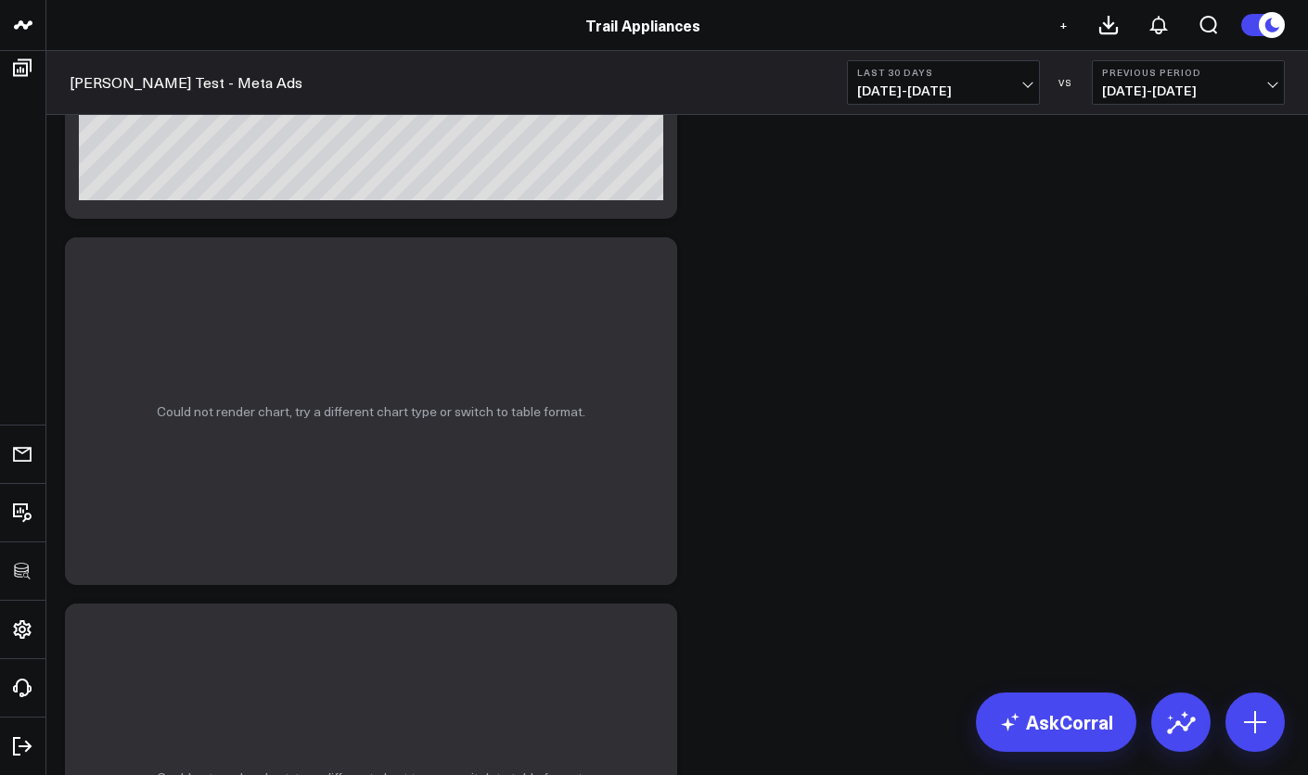
click at [657, 268] on icon at bounding box center [652, 267] width 22 height 22
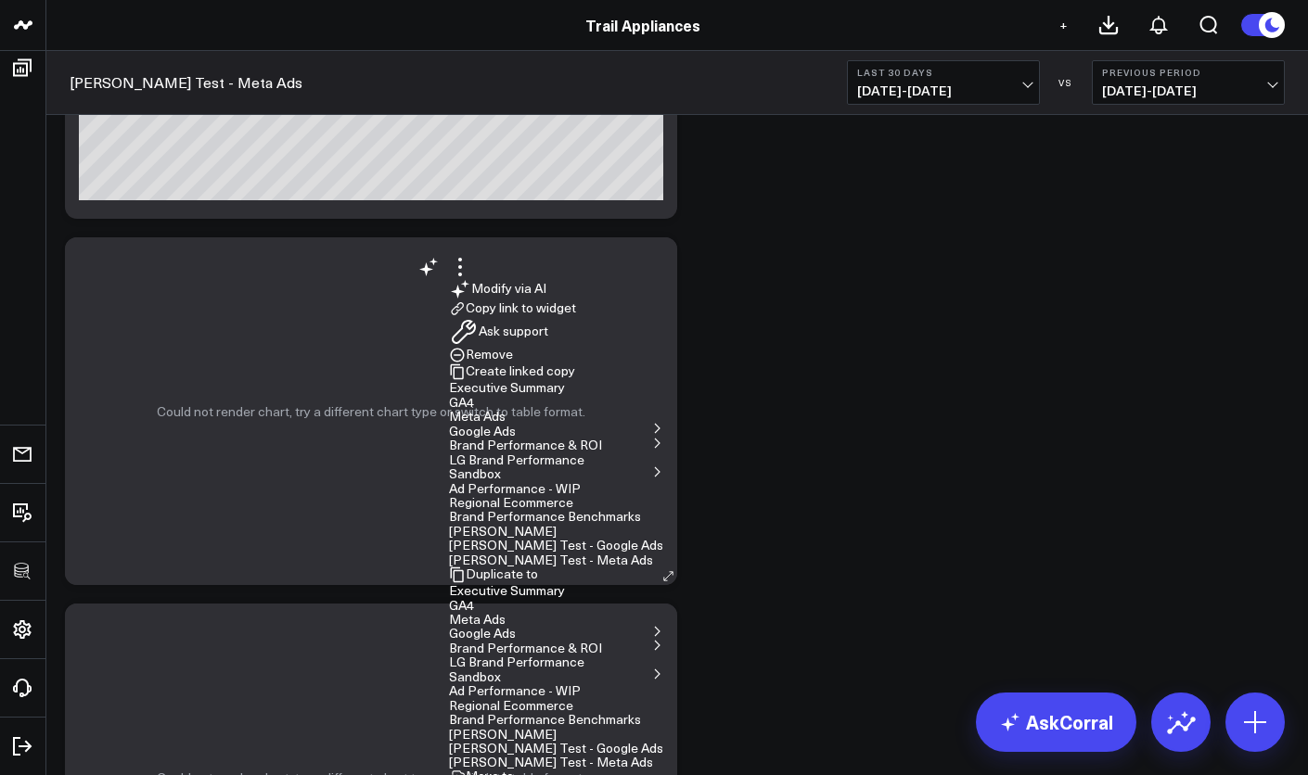
click at [513, 364] on button "Remove" at bounding box center [481, 355] width 64 height 17
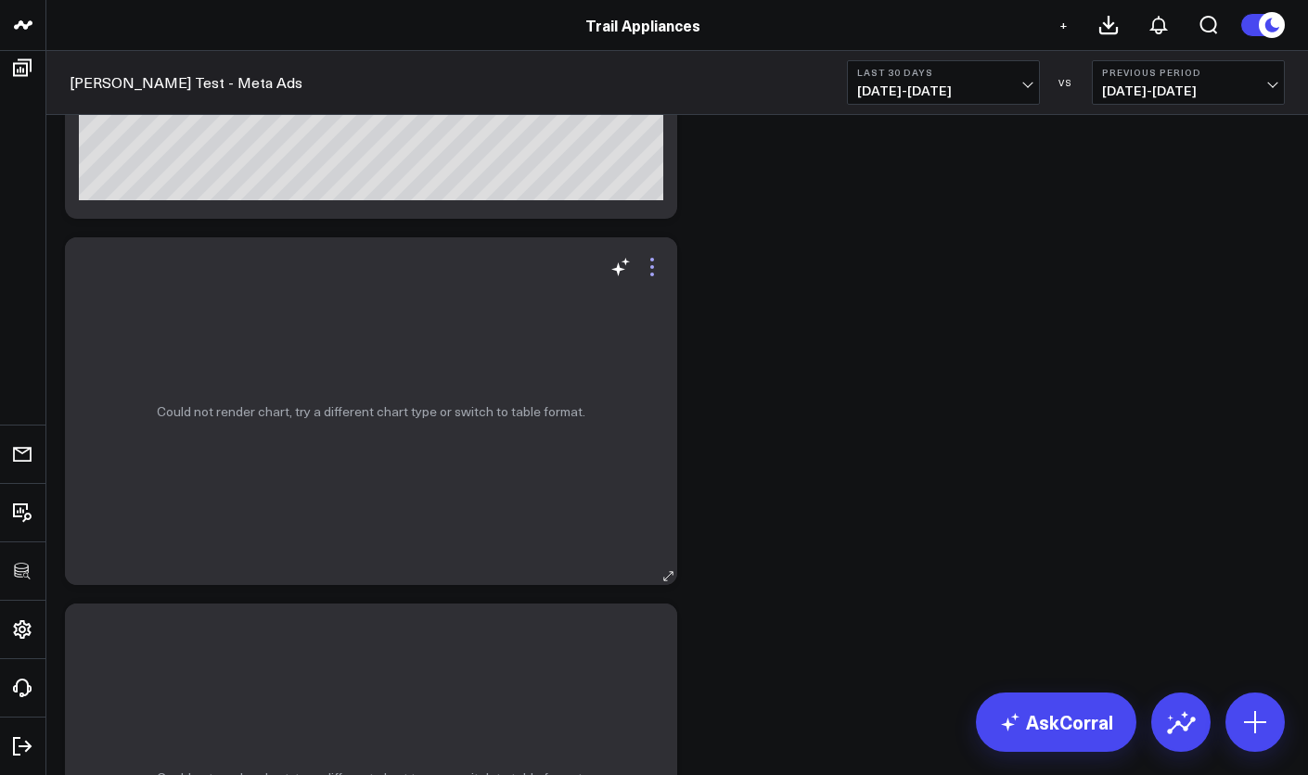
click at [655, 278] on icon at bounding box center [652, 267] width 22 height 22
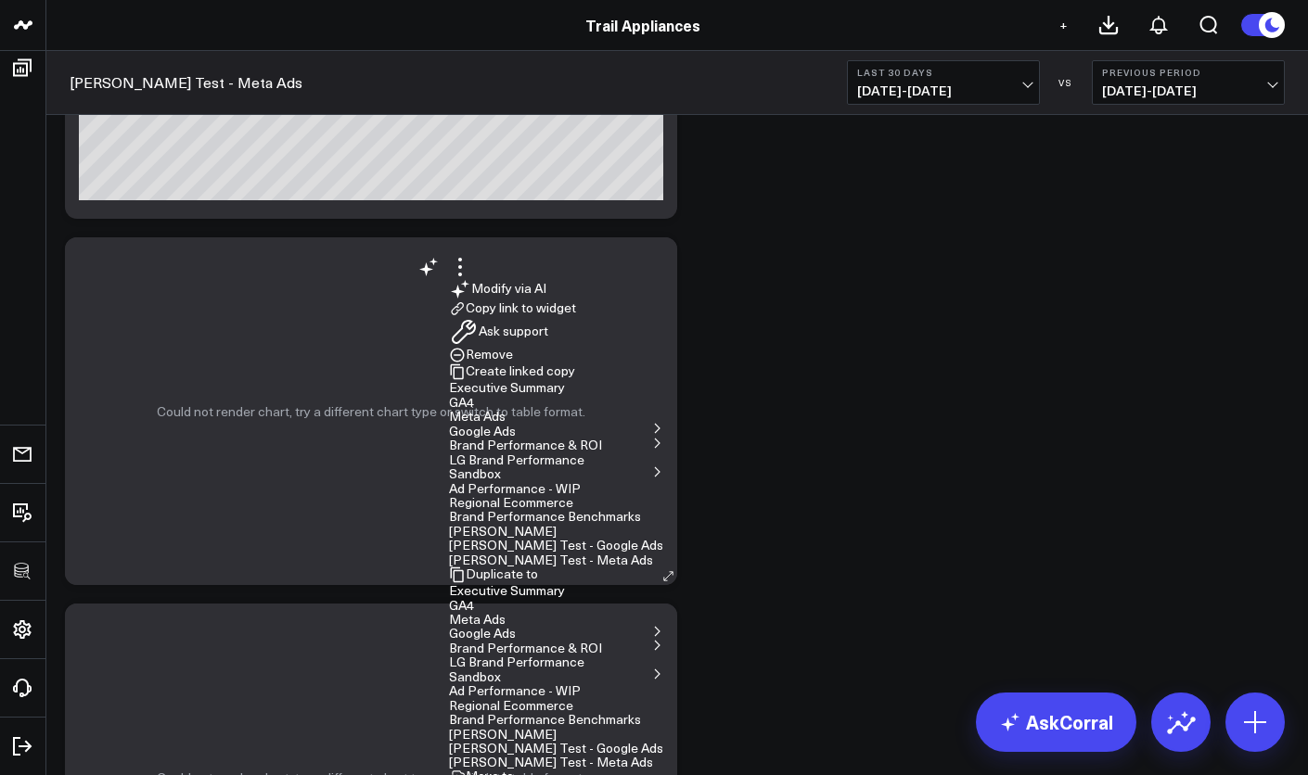
click at [513, 364] on button "Remove" at bounding box center [481, 355] width 64 height 17
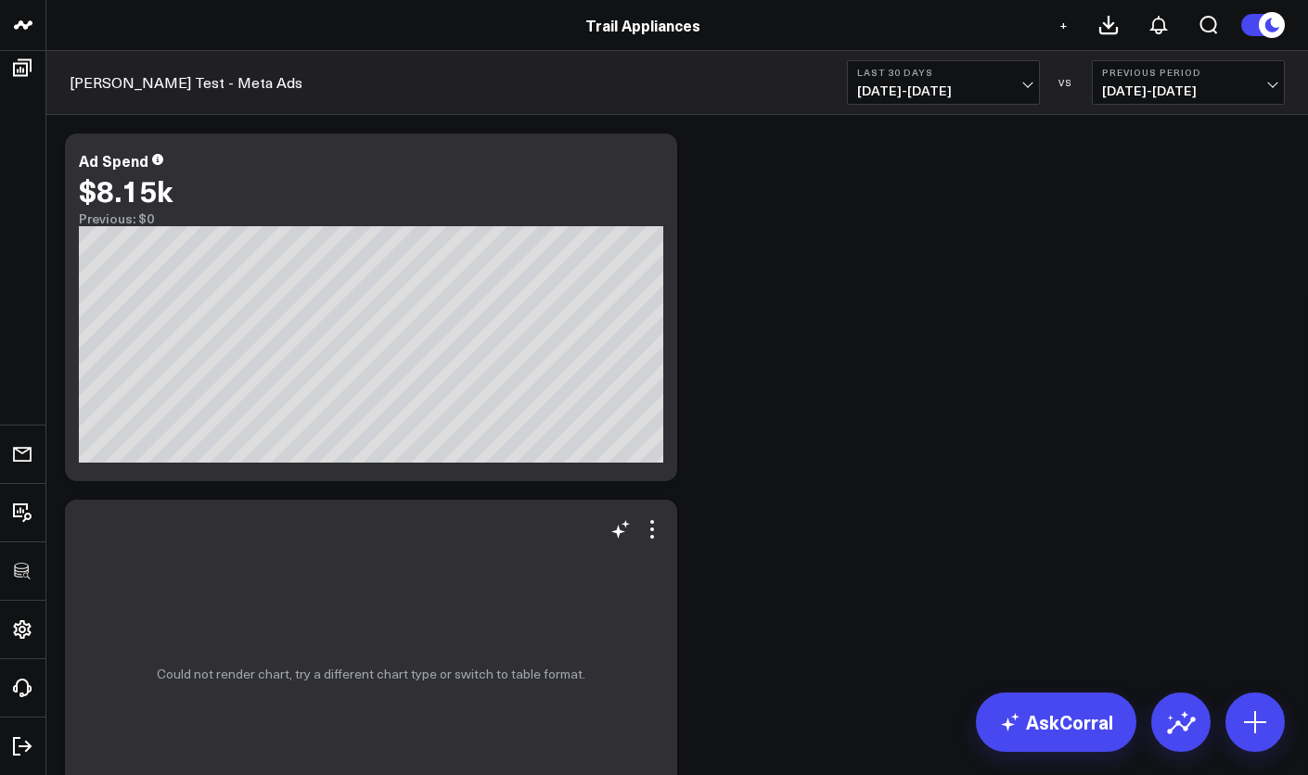
scroll to position [130, 0]
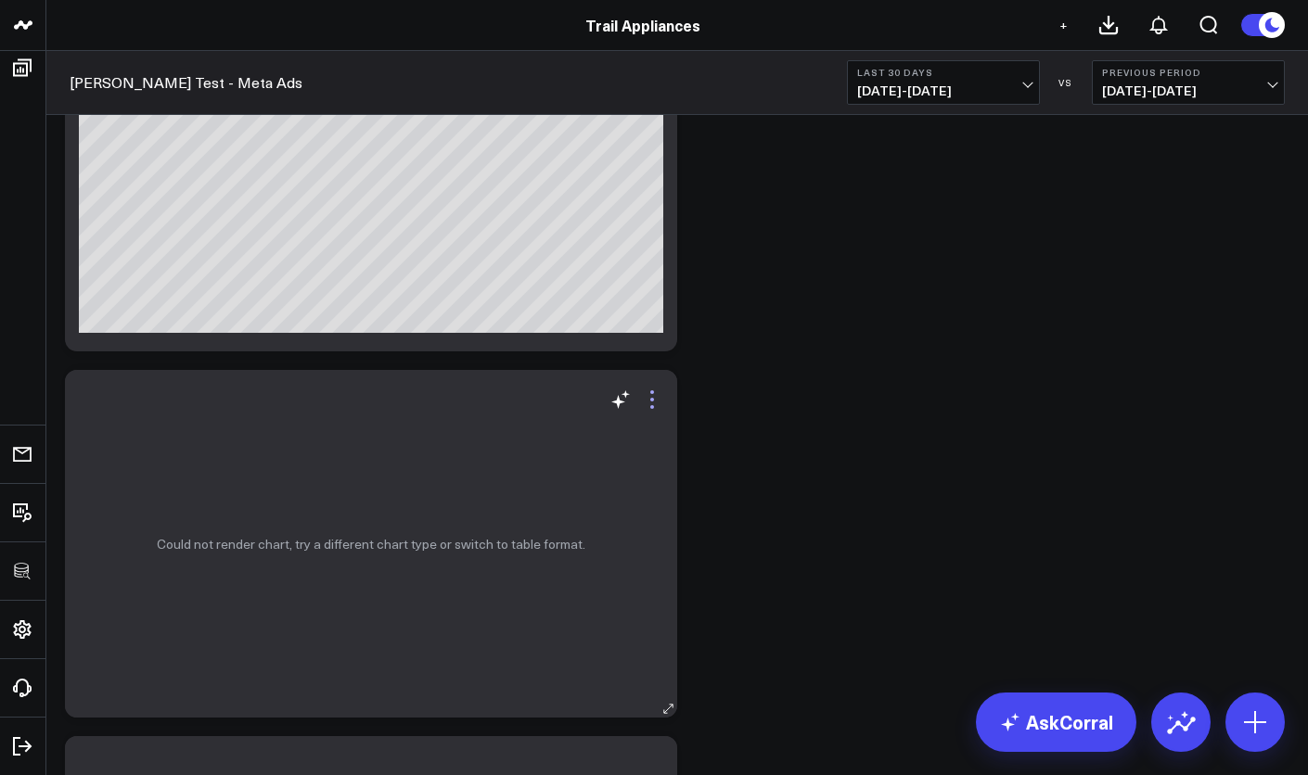
click at [654, 402] on icon at bounding box center [652, 400] width 4 height 4
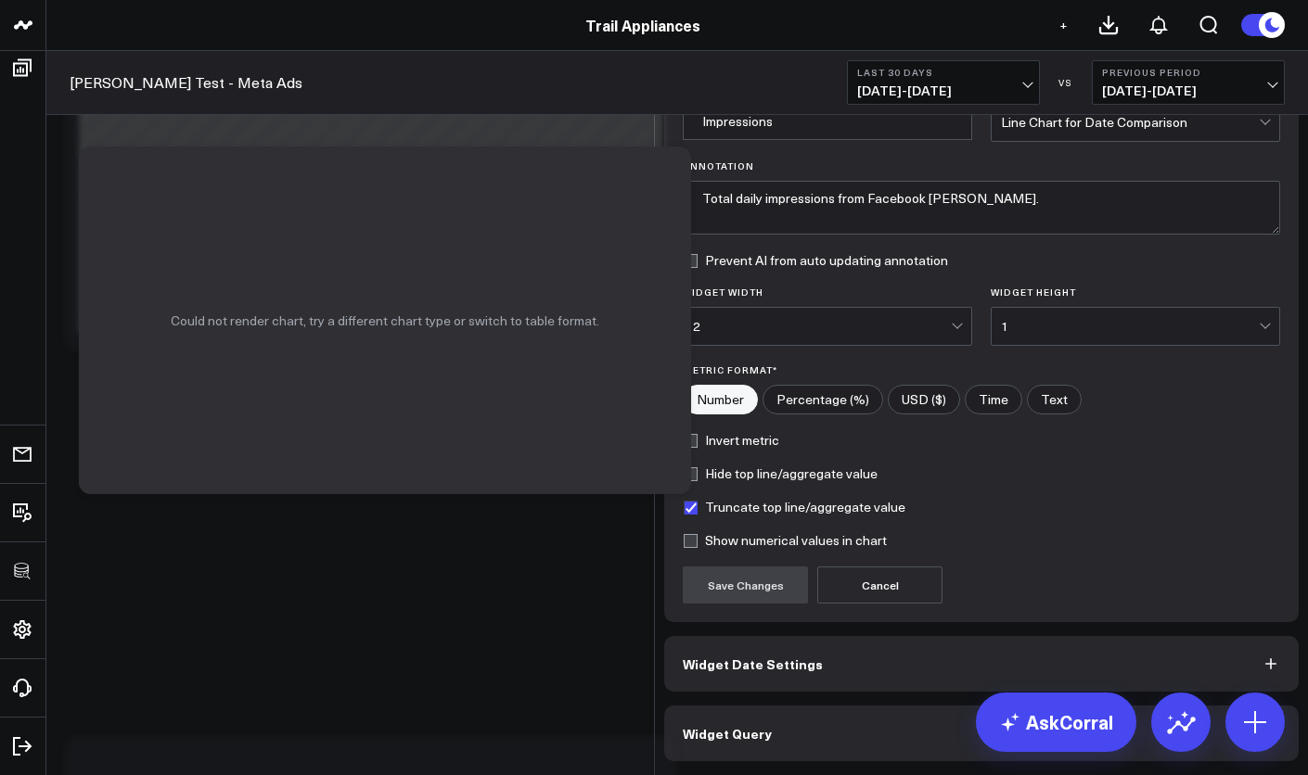
scroll to position [86, 0]
click at [804, 731] on button "Widget Query" at bounding box center [981, 734] width 634 height 56
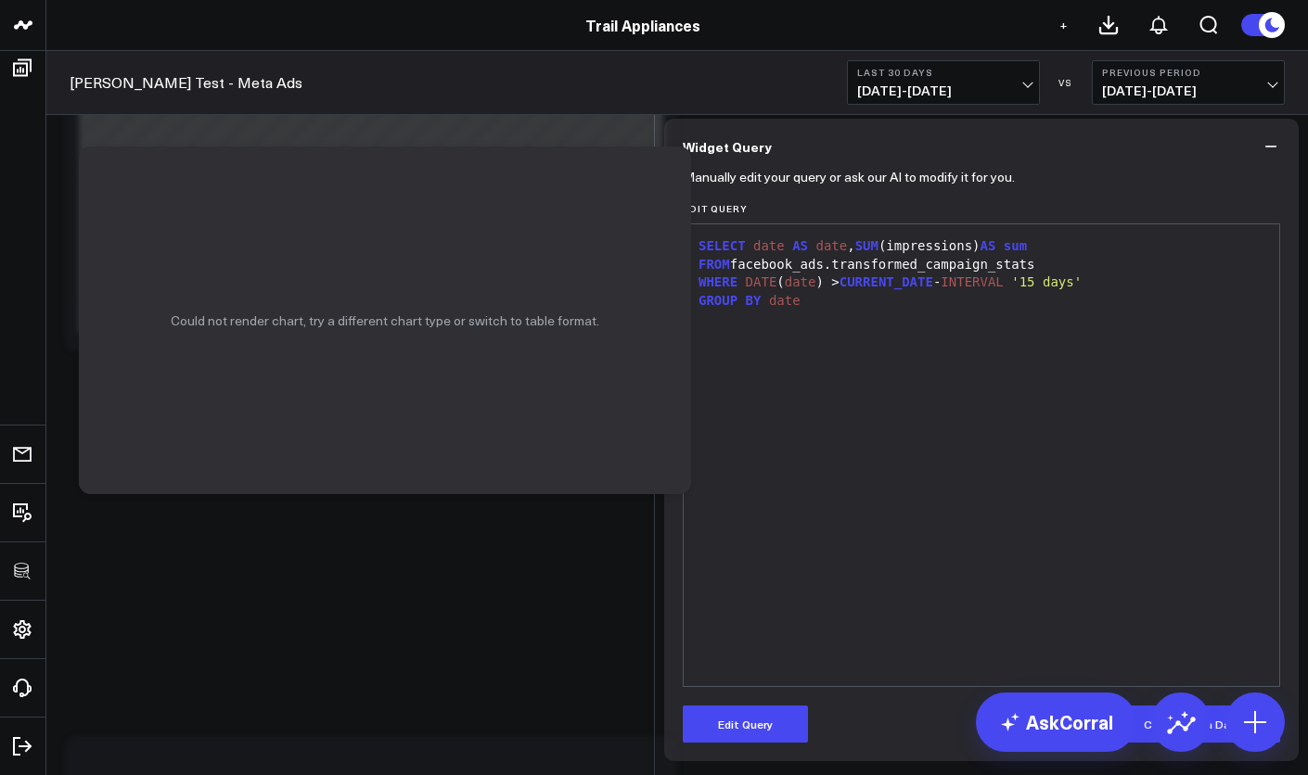
scroll to position [134, 0]
click at [748, 717] on button "Edit Query" at bounding box center [745, 724] width 125 height 37
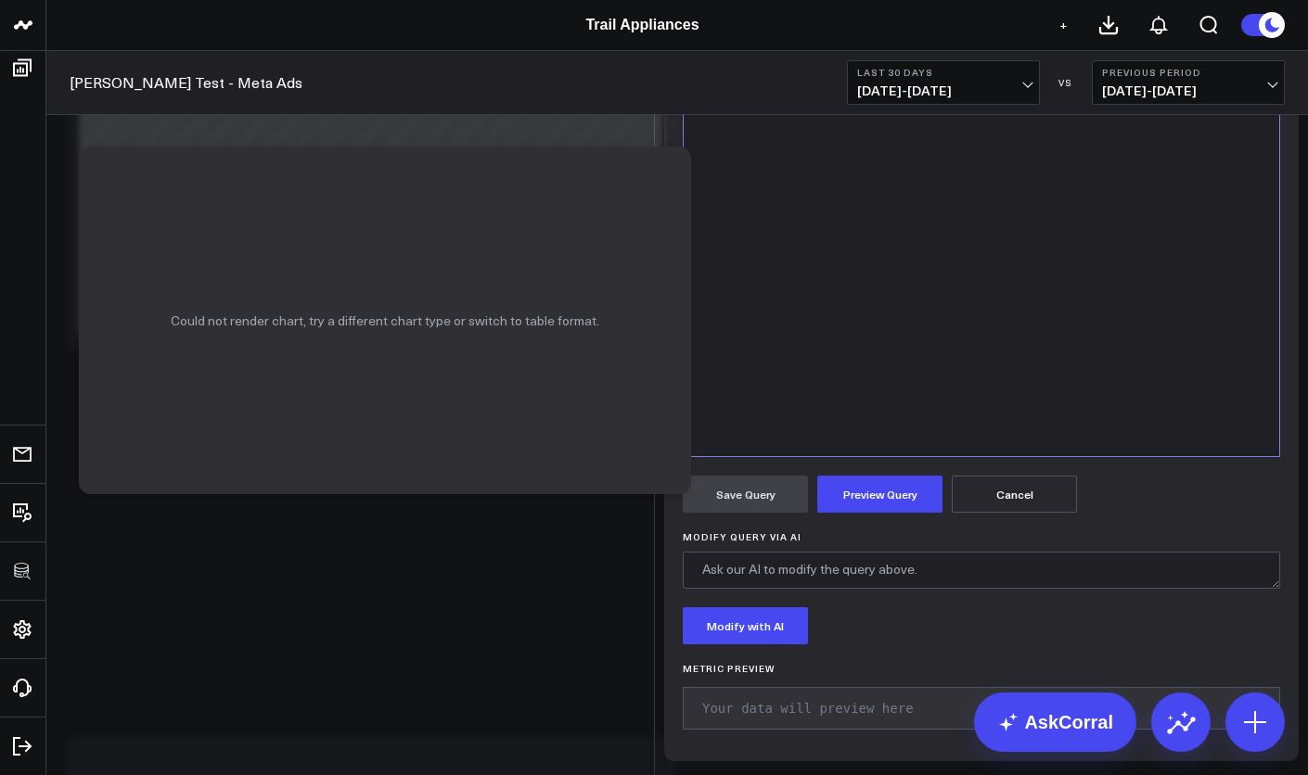
drag, startPoint x: 932, startPoint y: 268, endPoint x: 987, endPoint y: 267, distance: 54.7
click at [987, 45] on div "FROM facebook_ads.transformed_campaign_stats" at bounding box center [981, 35] width 577 height 19
click at [878, 513] on button "Preview Query" at bounding box center [879, 494] width 125 height 37
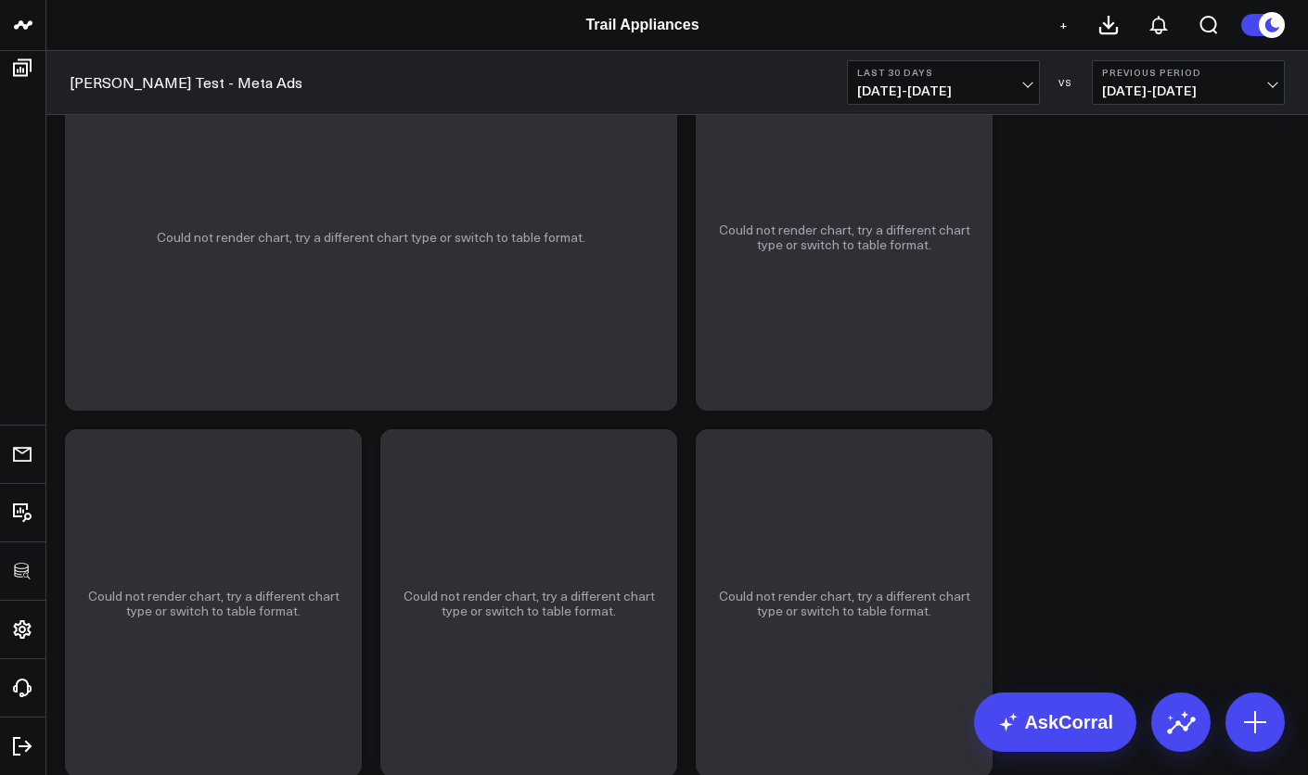
scroll to position [1663, 0]
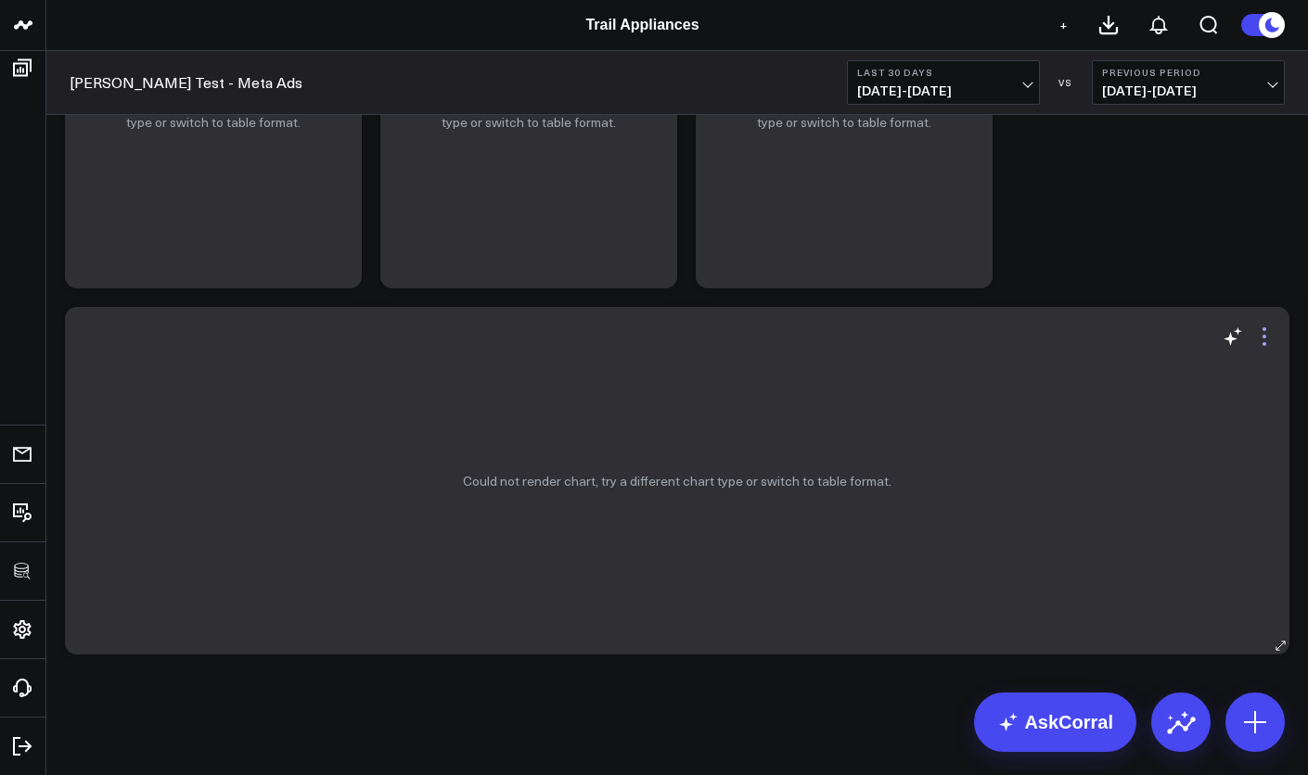
click at [1257, 337] on icon at bounding box center [1264, 337] width 22 height 22
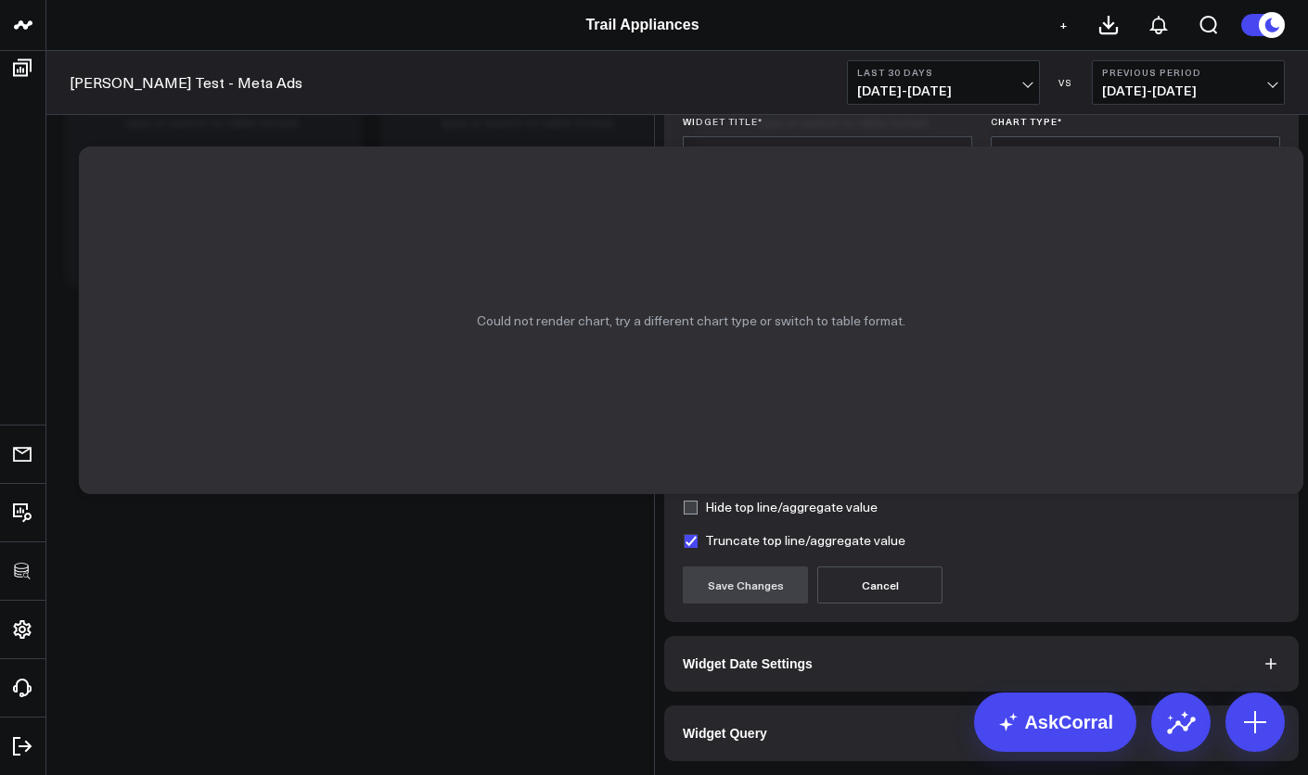
scroll to position [53, 0]
click at [730, 721] on button "Widget Query" at bounding box center [981, 734] width 634 height 56
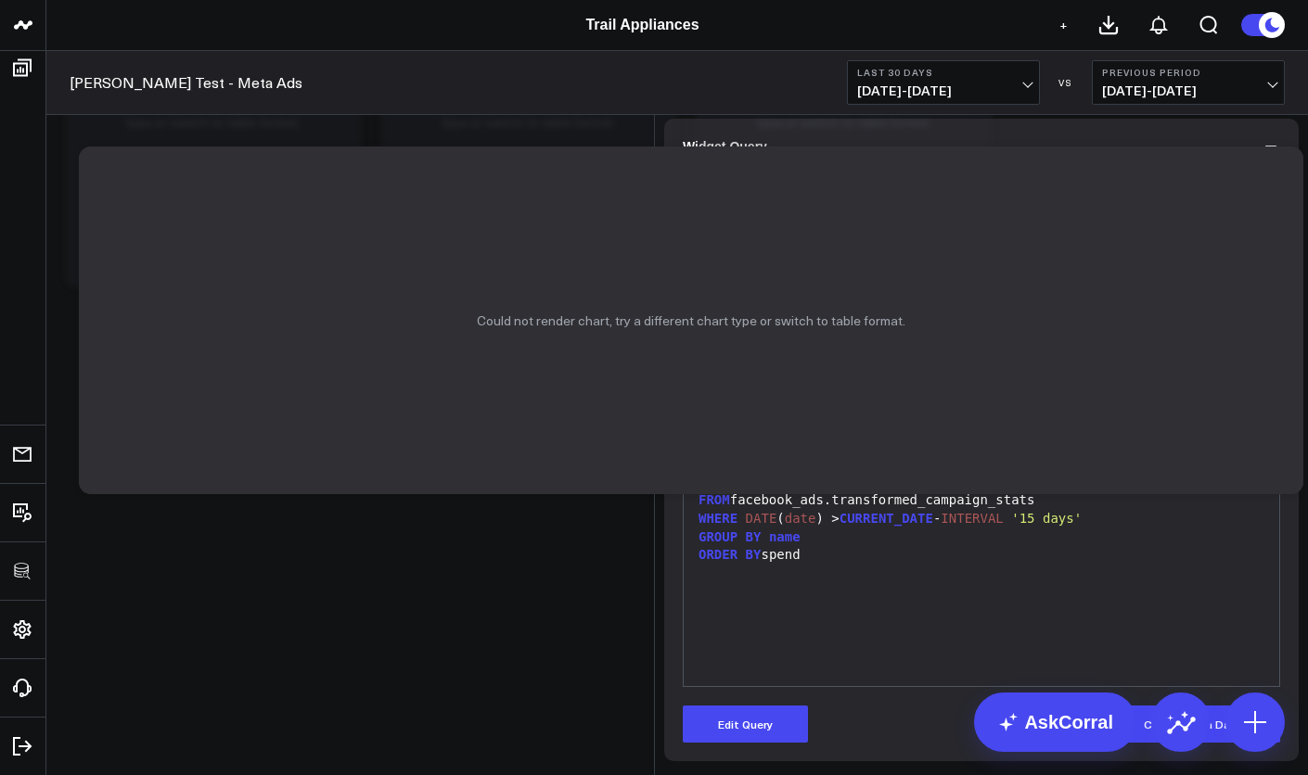
scroll to position [134, 0]
click at [766, 722] on button "Edit Query" at bounding box center [745, 724] width 125 height 37
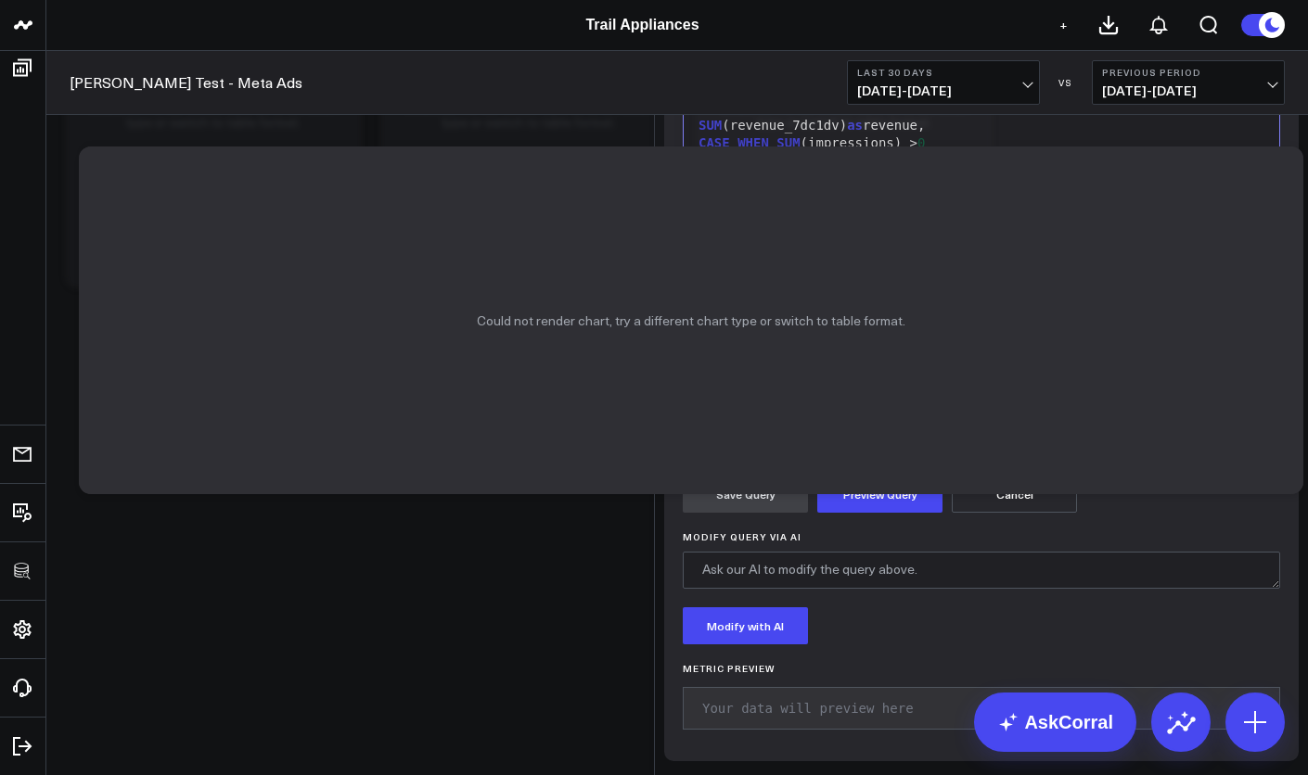
click at [960, 513] on button "Cancel" at bounding box center [1014, 494] width 125 height 37
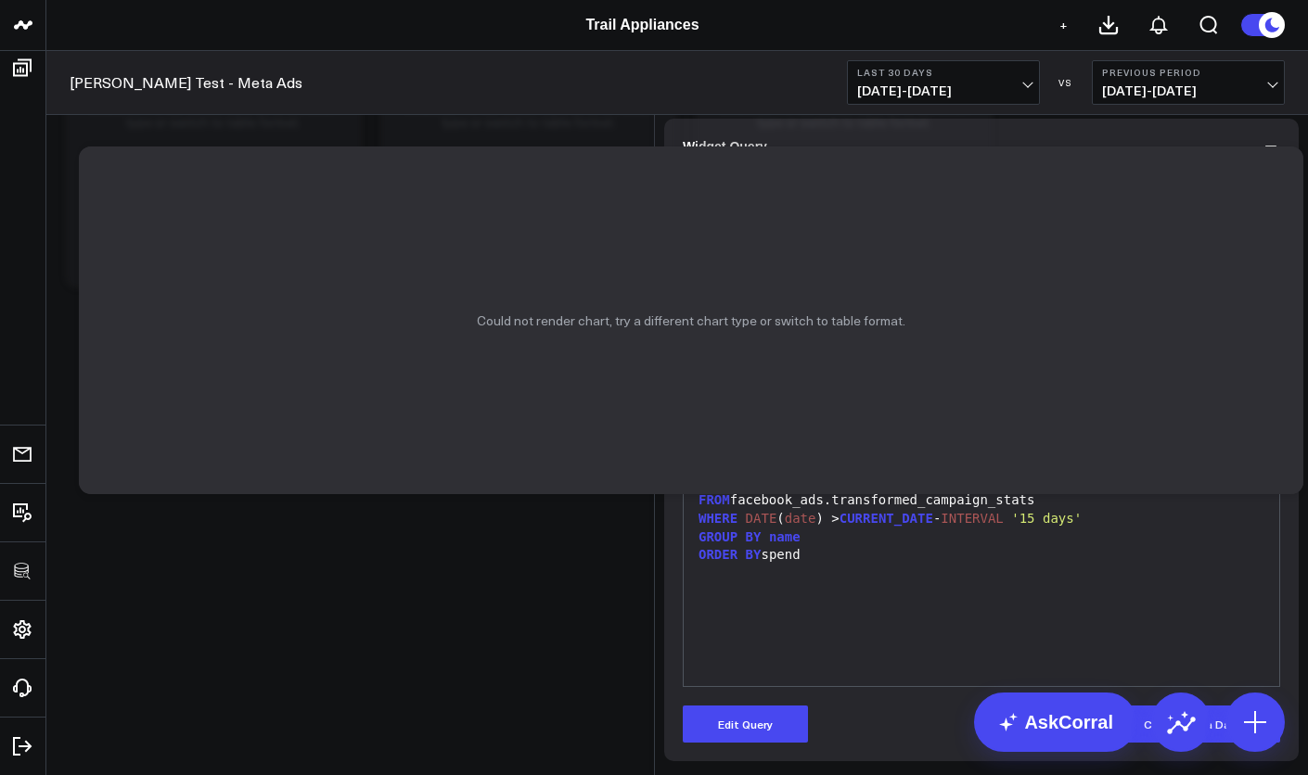
click at [1274, 174] on button "Widget Query" at bounding box center [981, 147] width 634 height 56
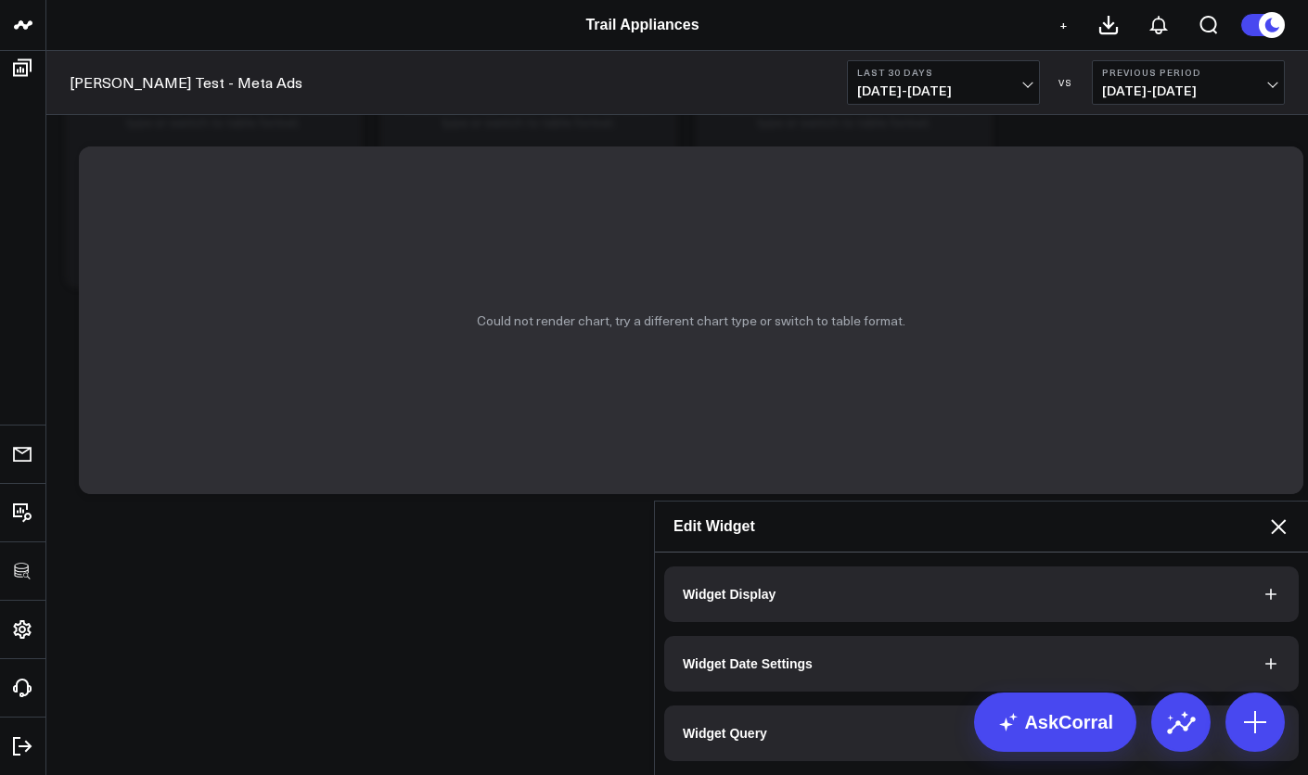
click at [1275, 516] on icon at bounding box center [1278, 527] width 22 height 22
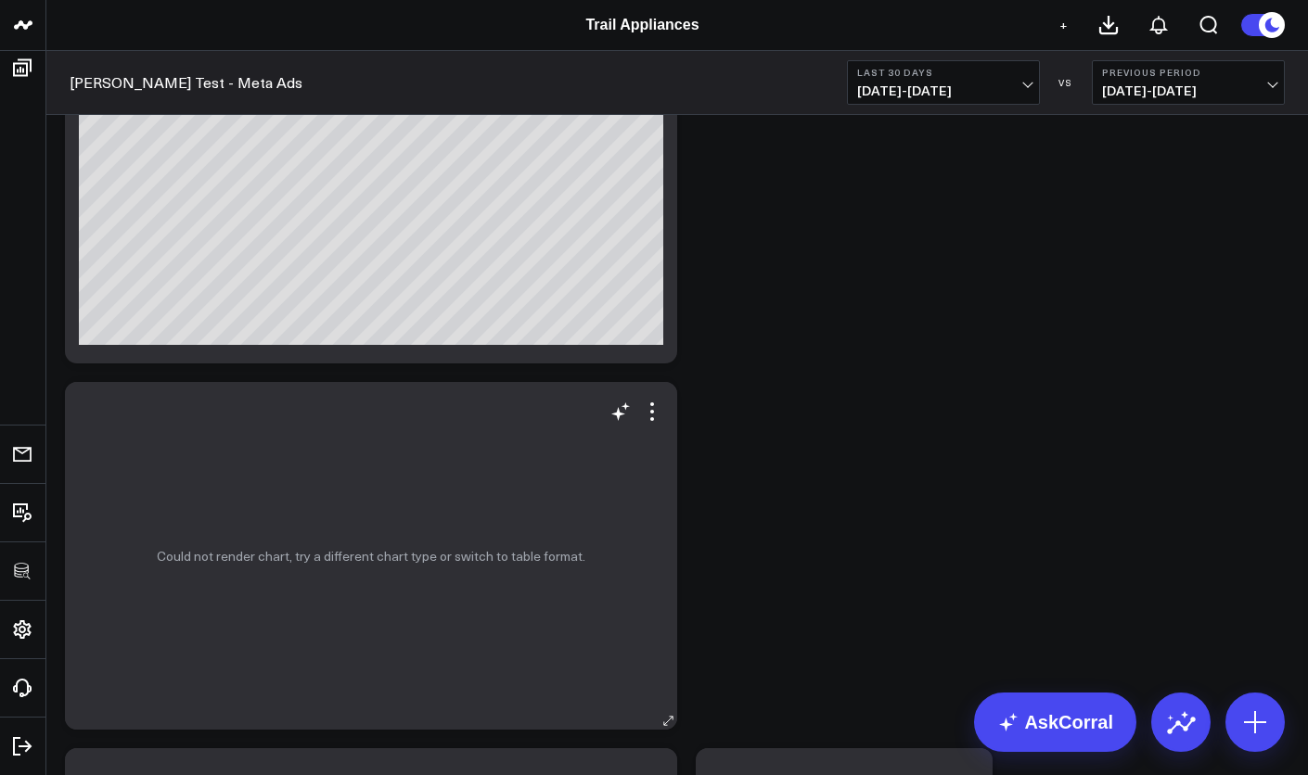
scroll to position [488, 0]
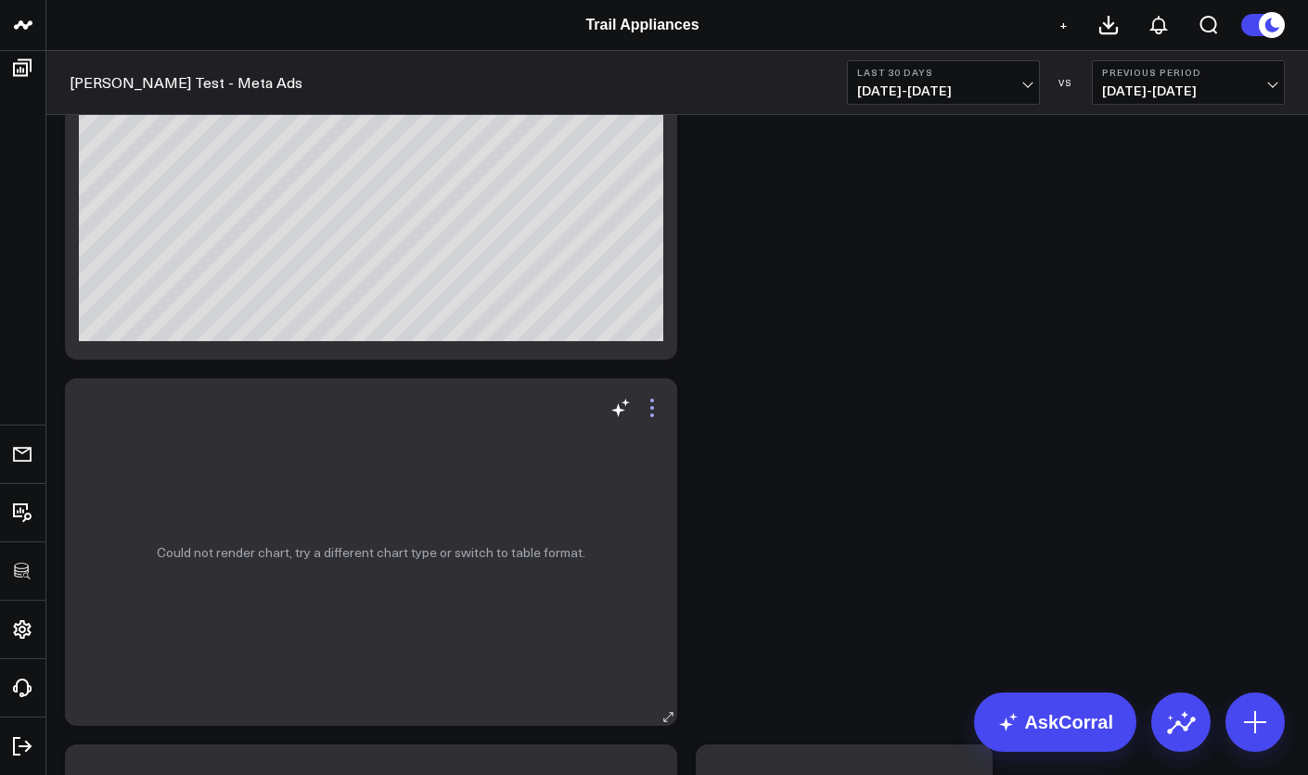
click at [659, 415] on icon at bounding box center [652, 408] width 22 height 22
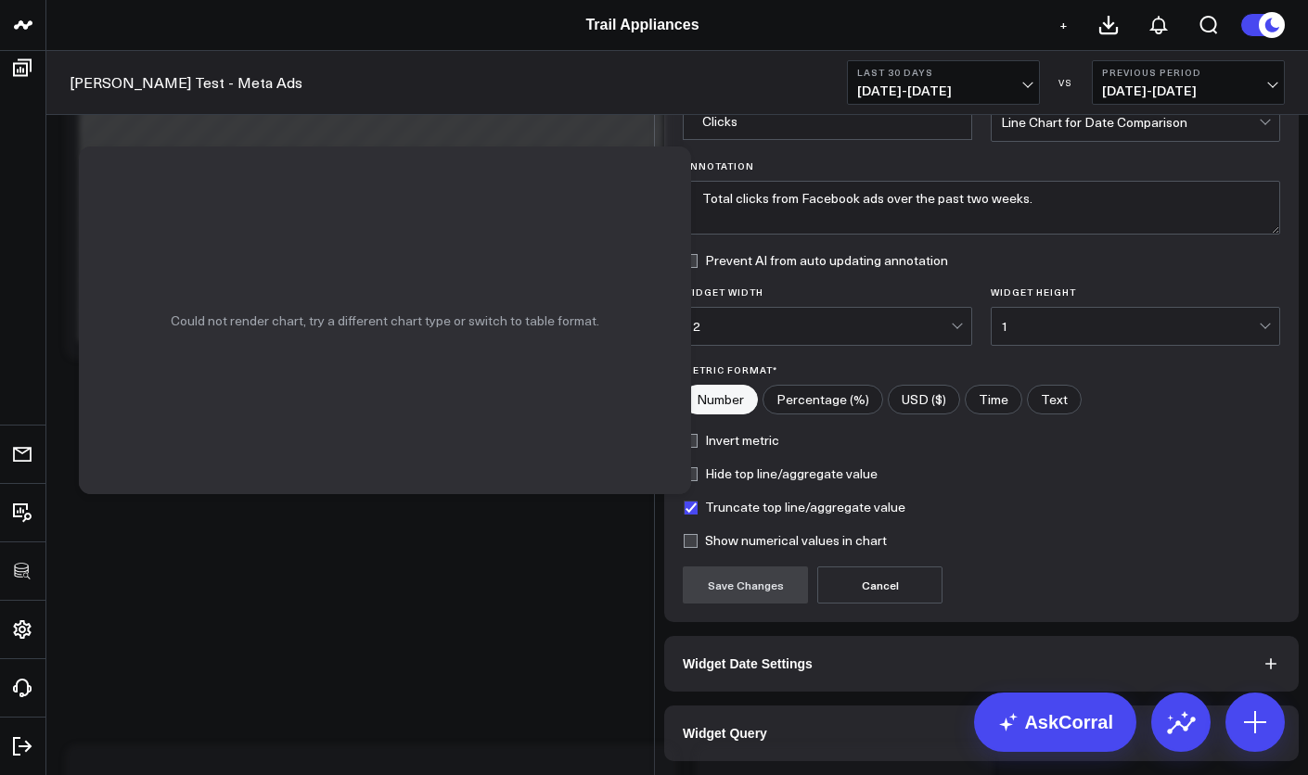
scroll to position [86, 0]
click at [814, 725] on button "Widget Query" at bounding box center [981, 734] width 634 height 56
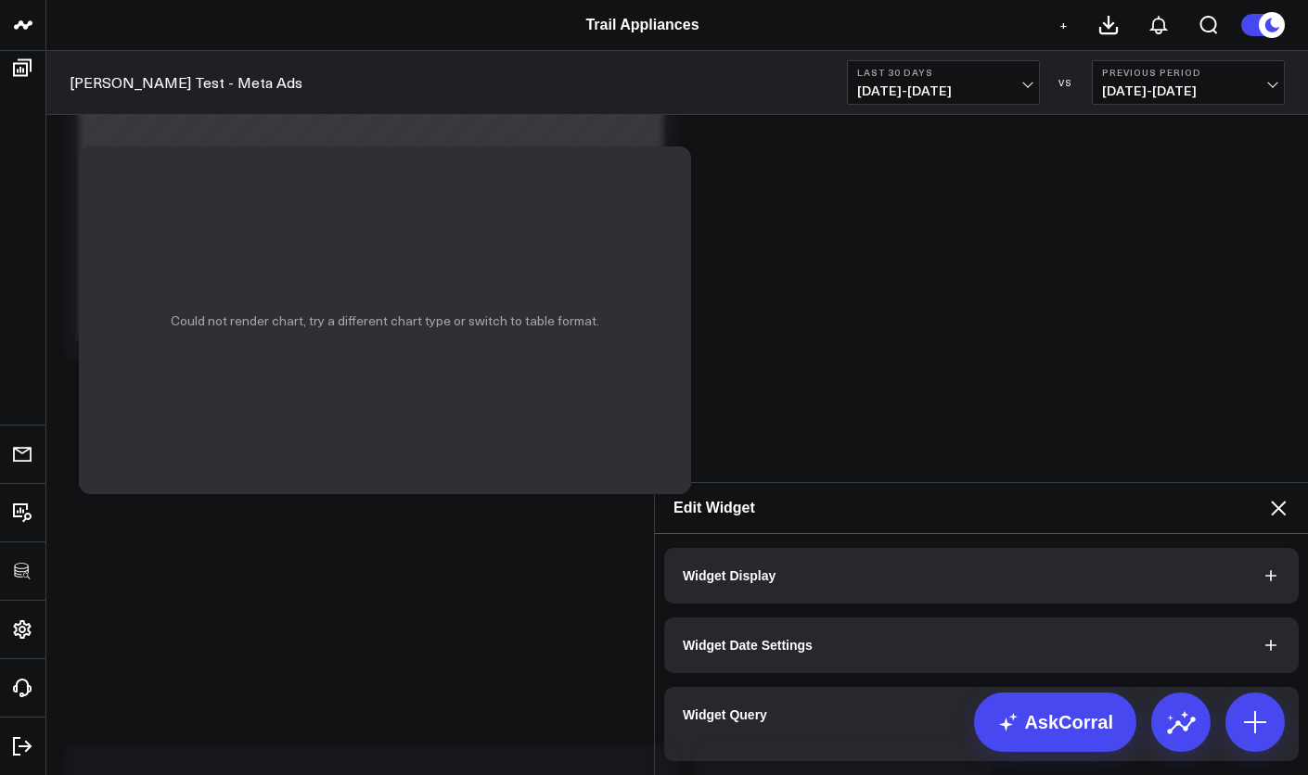
scroll to position [0, 0]
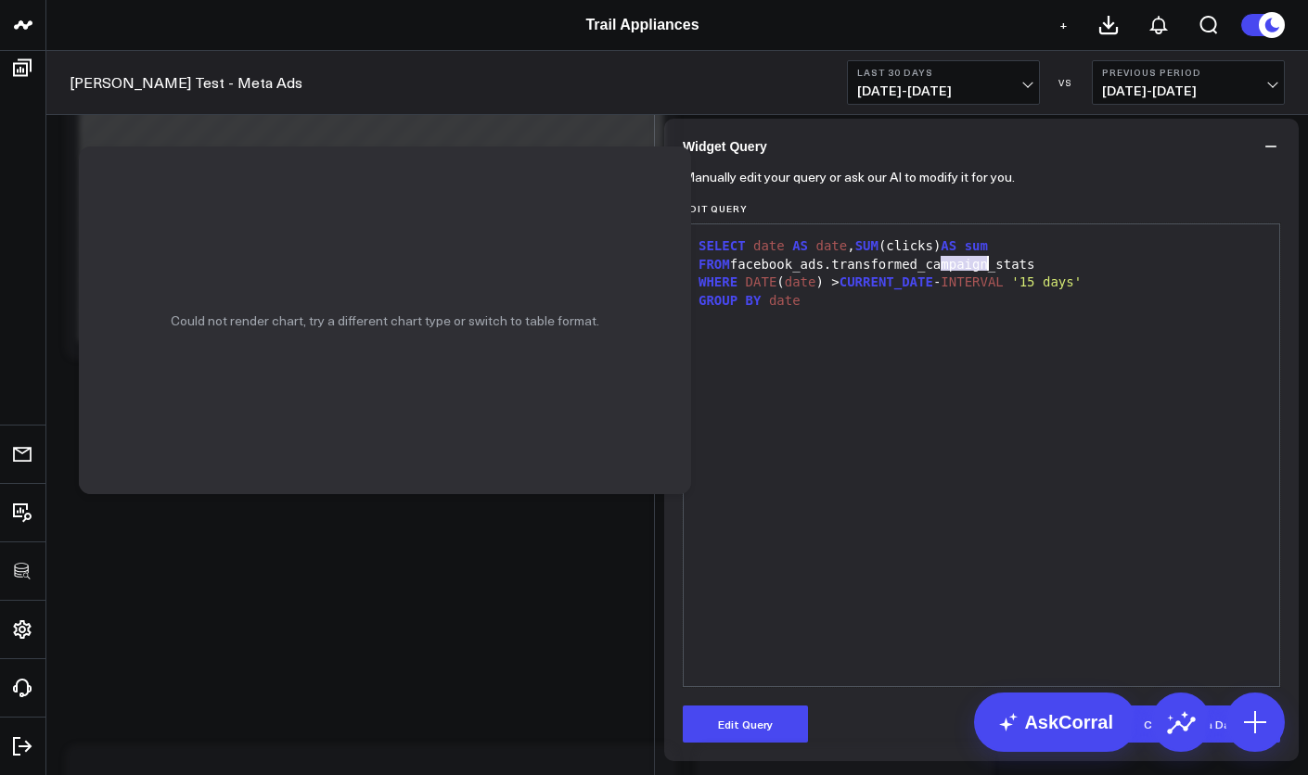
drag, startPoint x: 931, startPoint y: 401, endPoint x: 978, endPoint y: 402, distance: 46.4
click at [978, 275] on div "FROM facebook_ads.transformed_campaign_stats" at bounding box center [981, 265] width 577 height 19
drag, startPoint x: 988, startPoint y: 398, endPoint x: 931, endPoint y: 402, distance: 56.7
click at [931, 275] on div "FROM facebook_ads.transformed_campaign_stats" at bounding box center [981, 265] width 577 height 19
drag, startPoint x: 930, startPoint y: 402, endPoint x: 988, endPoint y: 401, distance: 57.5
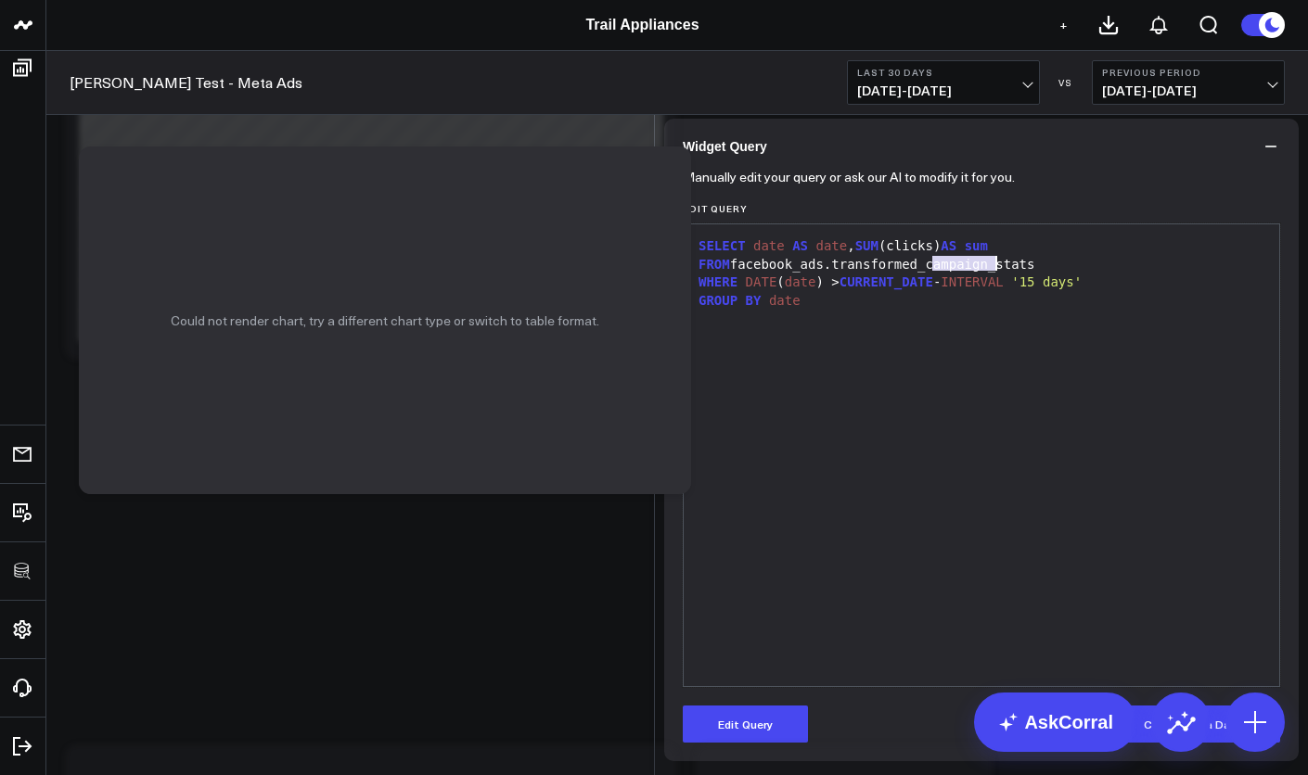
click at [988, 275] on div "FROM facebook_ads.transformed_campaign_stats" at bounding box center [981, 265] width 577 height 19
click at [762, 728] on button "Edit Query" at bounding box center [745, 724] width 125 height 37
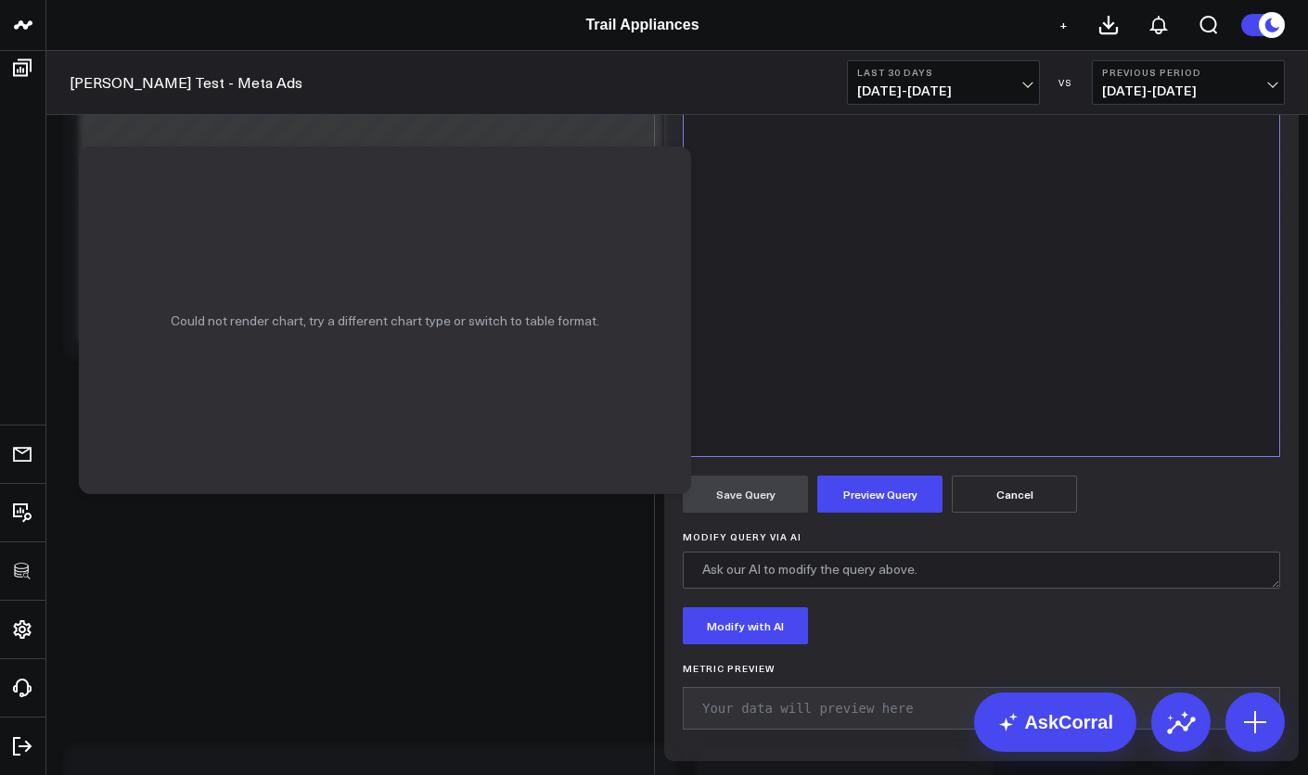
click at [932, 45] on div "FROM facebook_ads.transformed_campaign_stats" at bounding box center [981, 35] width 577 height 19
drag, startPoint x: 929, startPoint y: 268, endPoint x: 986, endPoint y: 269, distance: 56.6
click at [986, 45] on div "FROM facebook_ads.transformed_campaign_stats" at bounding box center [981, 35] width 577 height 19
click at [851, 513] on button "Preview Query" at bounding box center [879, 494] width 125 height 37
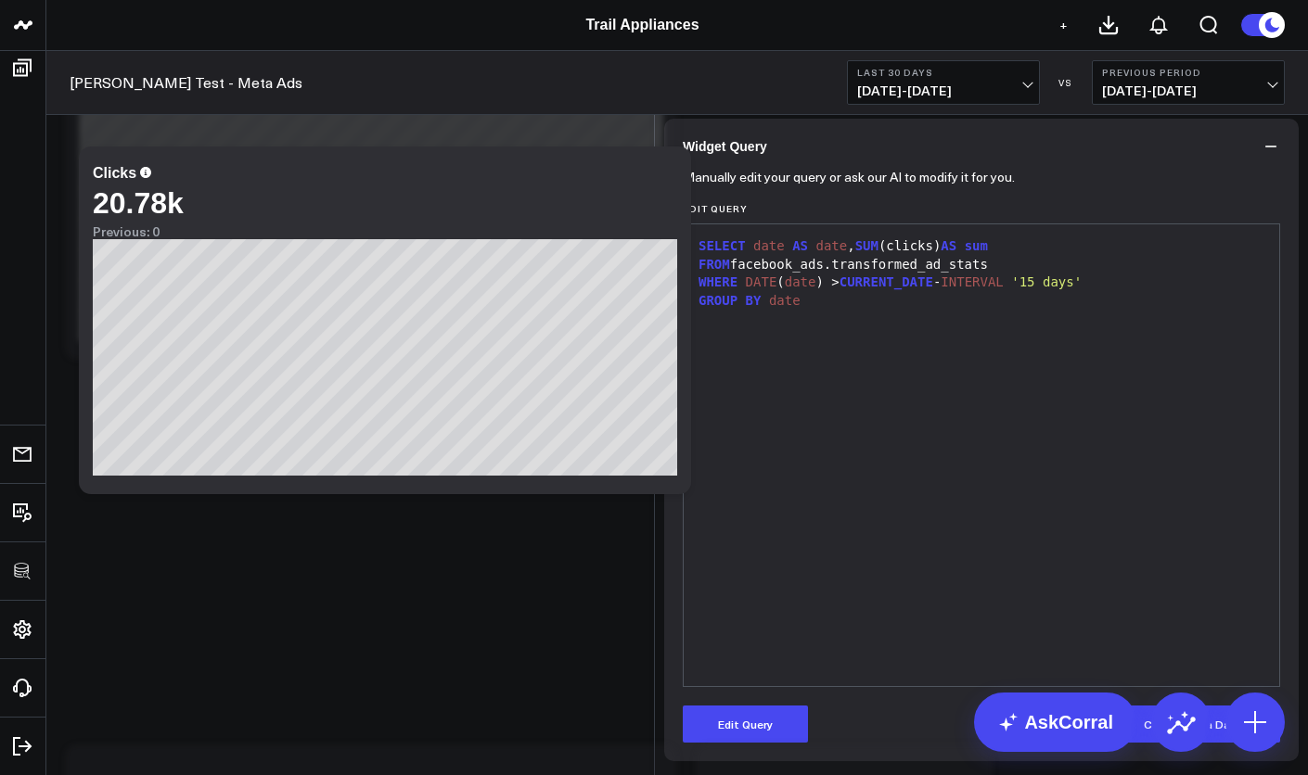
click at [578, 775] on div "Edit Widget Widget Display Widget Date Settings Widget Query Manually edit your…" at bounding box center [654, 775] width 1308 height 0
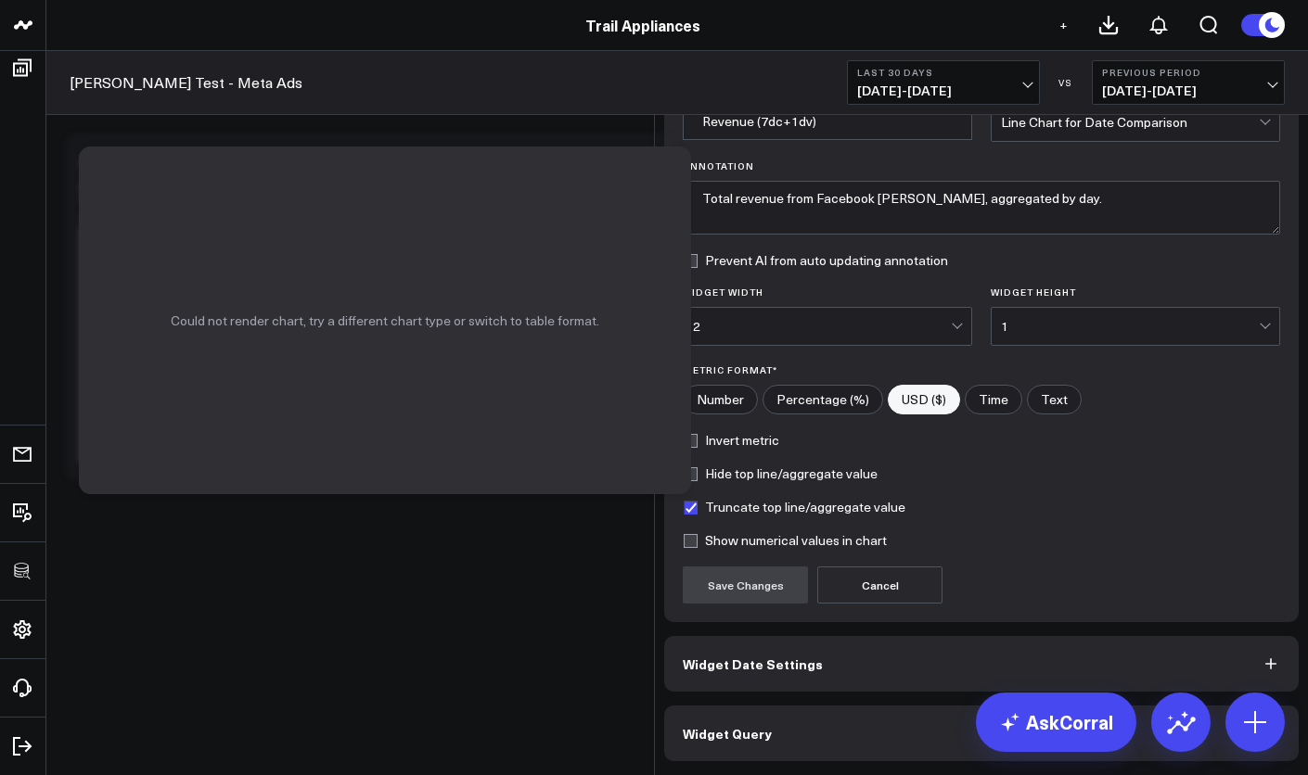
click at [23, 775] on div "Edit Widget Widget Display Widget Title * Revenue (7dc+1dv) Chart Type * Line C…" at bounding box center [654, 775] width 1308 height 0
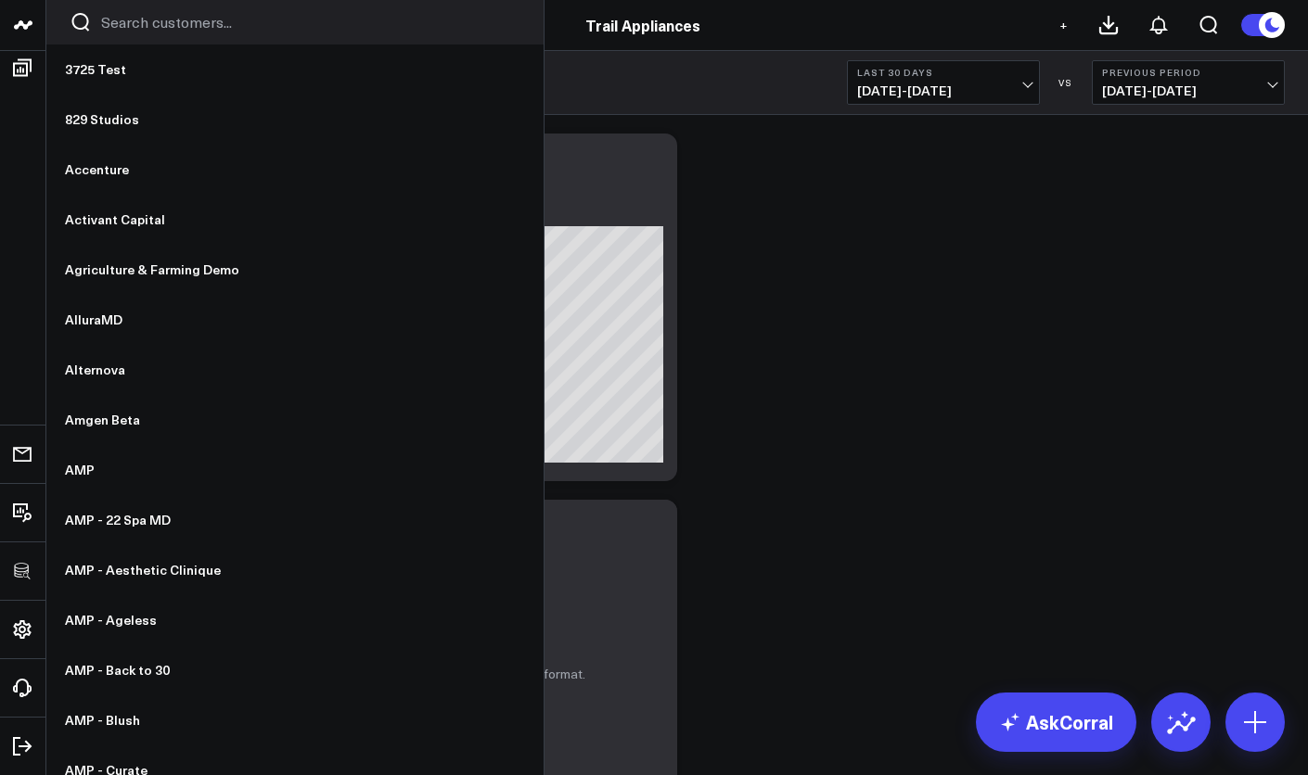
click at [111, 29] on input "Search customers input" at bounding box center [303, 22] width 404 height 20
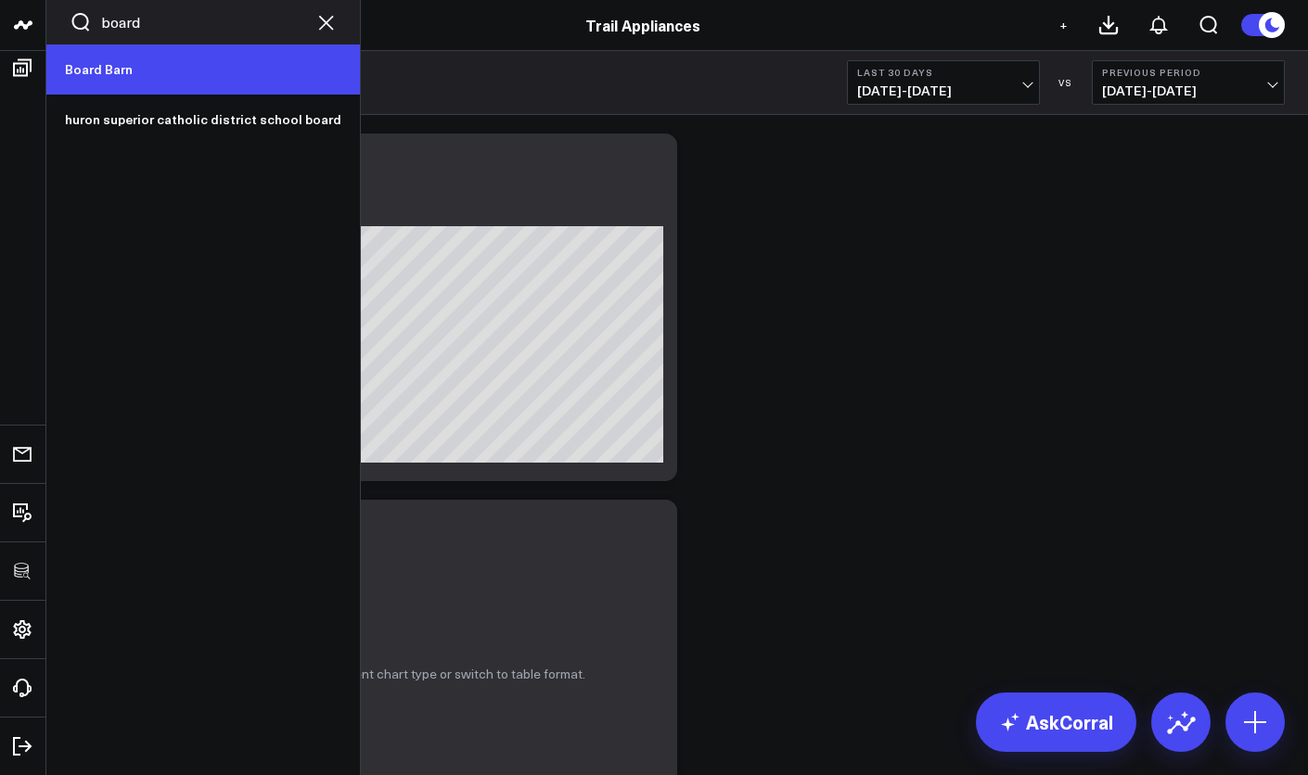
type input "board"
click at [107, 66] on link "Board Barn" at bounding box center [190, 70] width 288 height 50
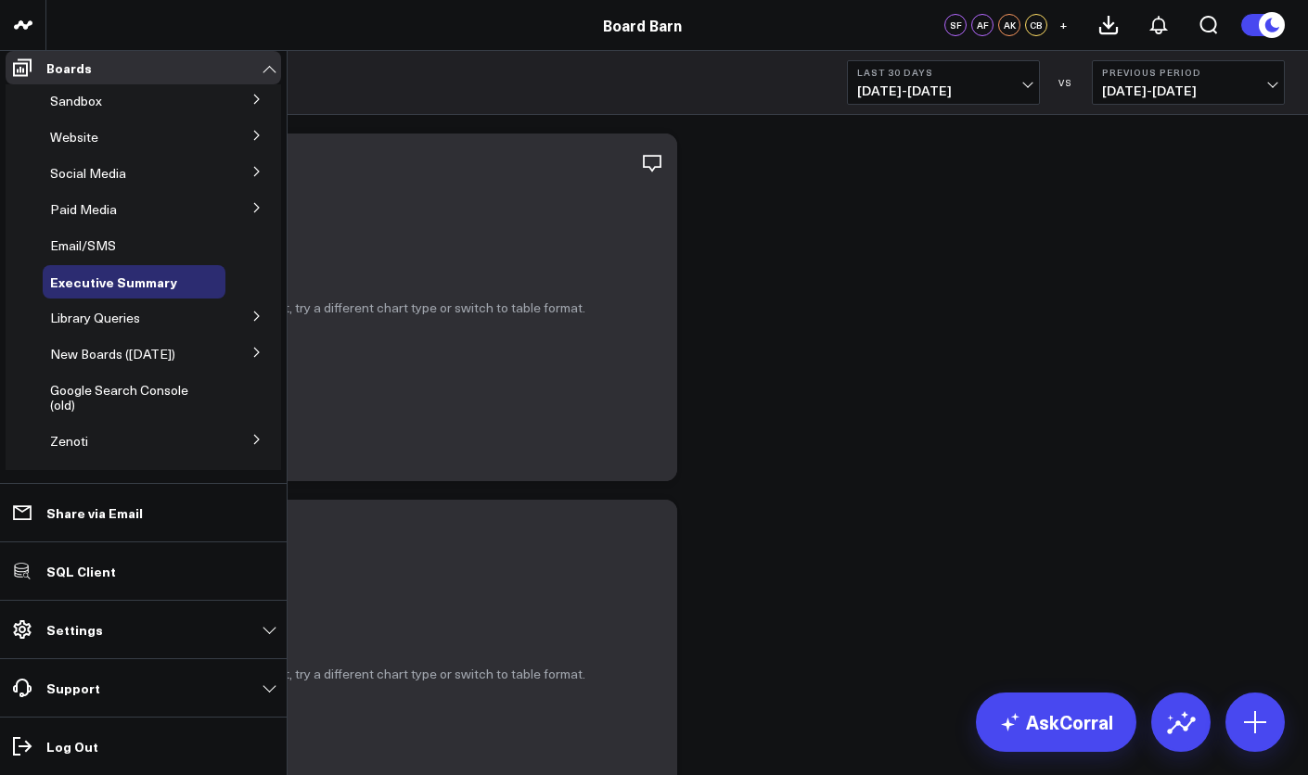
click at [251, 177] on icon at bounding box center [256, 171] width 11 height 11
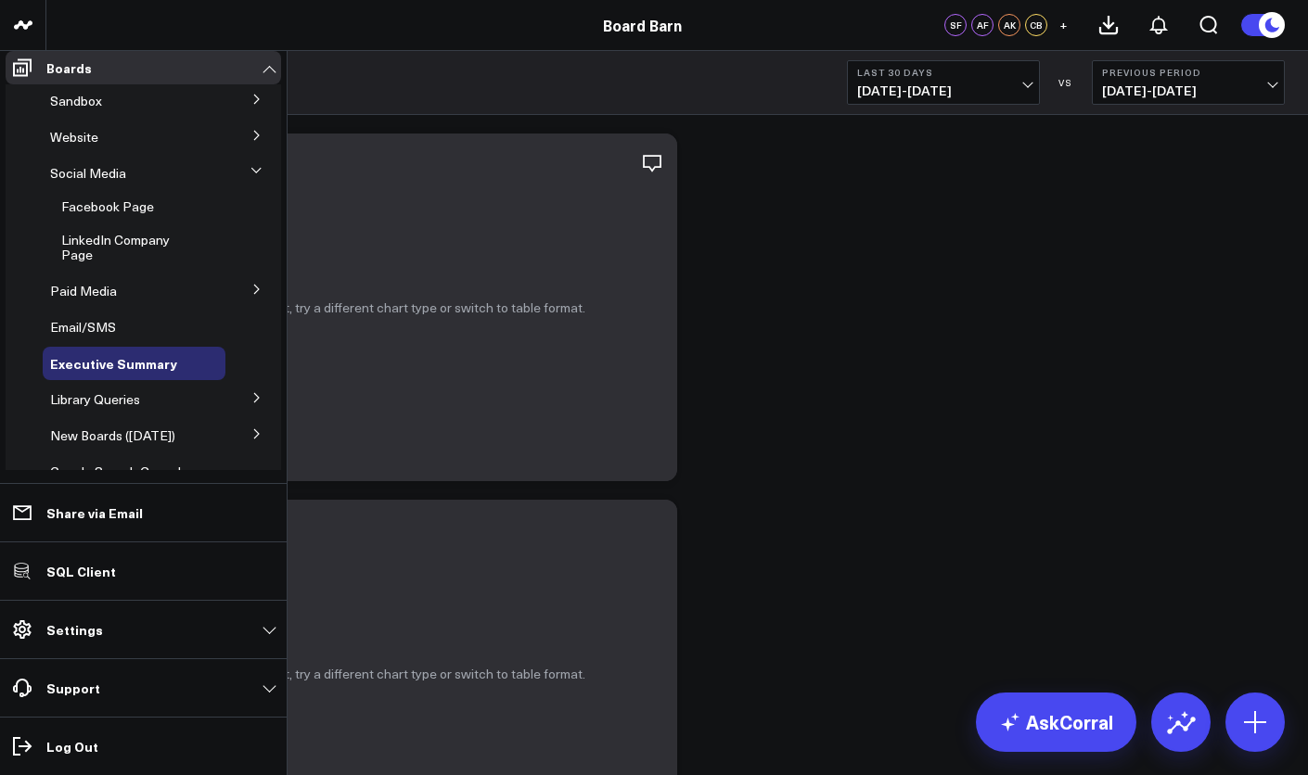
click at [250, 176] on icon at bounding box center [255, 170] width 11 height 11
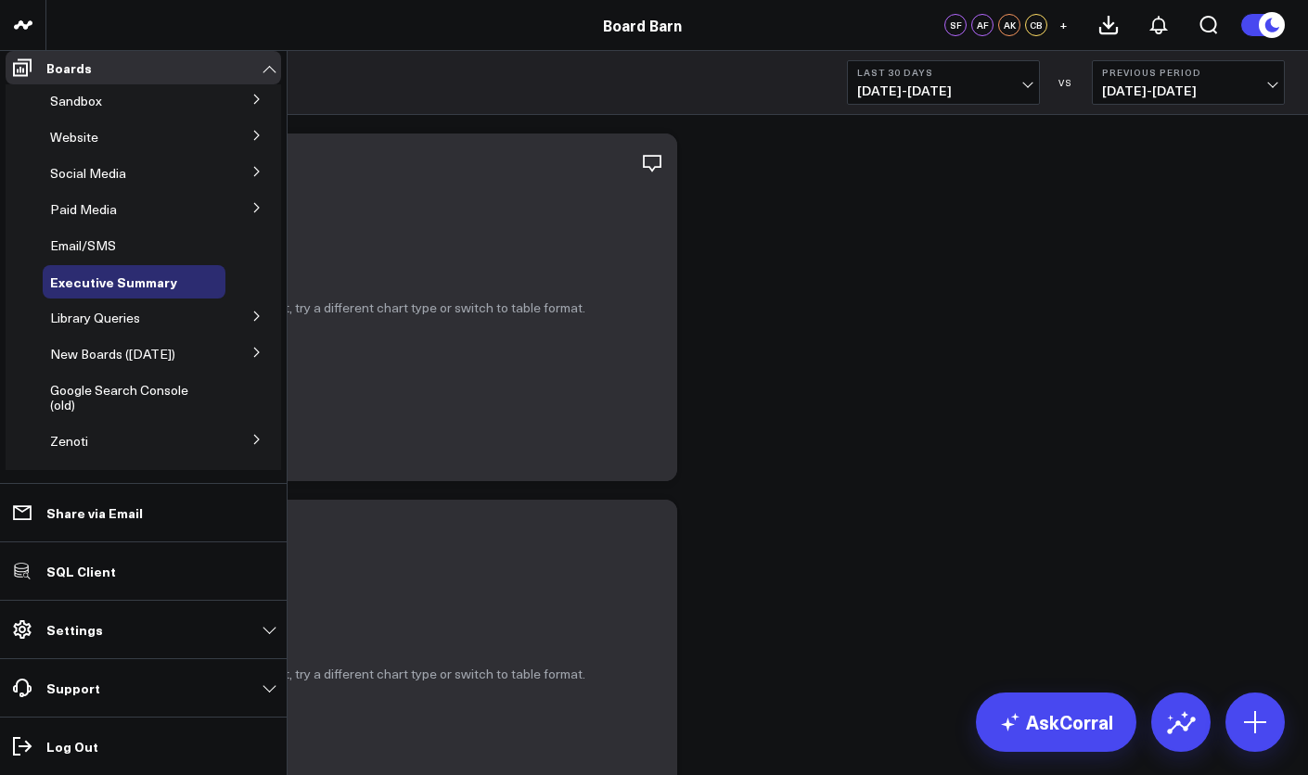
click at [251, 213] on icon at bounding box center [256, 207] width 11 height 11
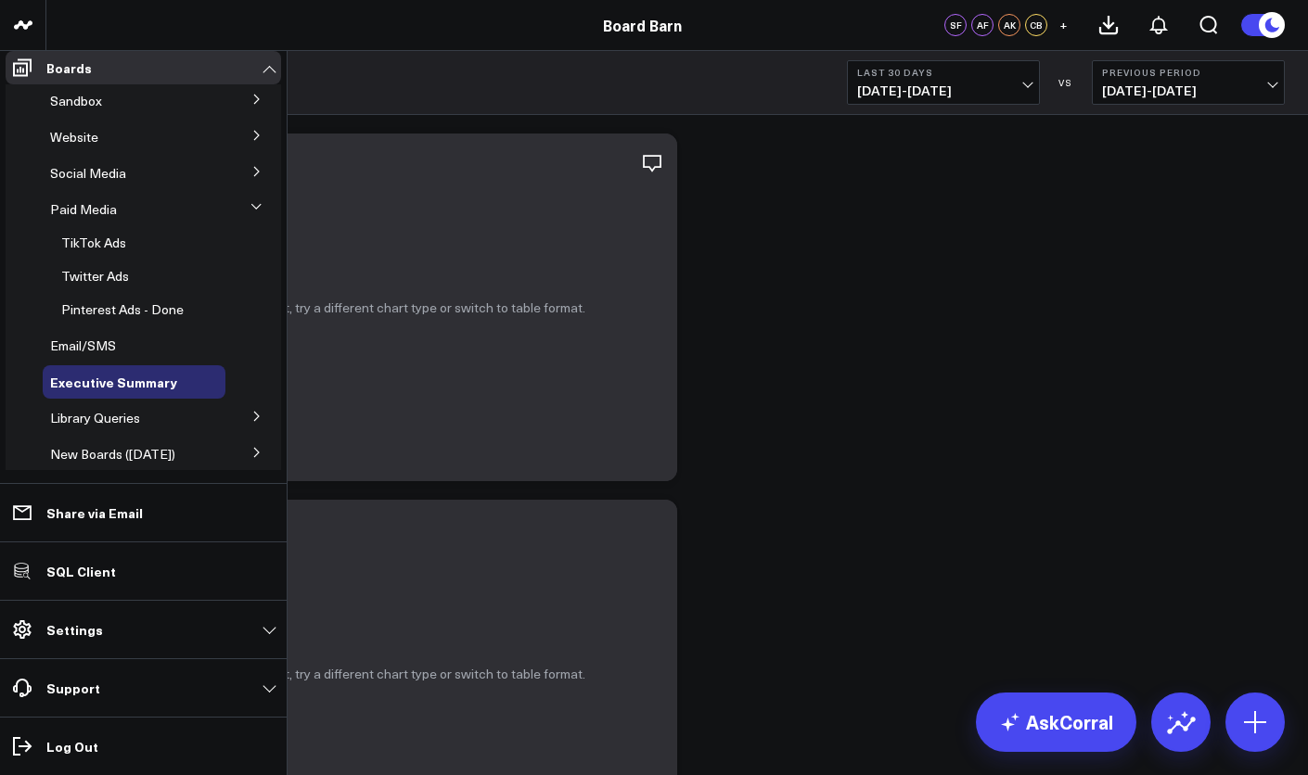
click at [251, 209] on icon at bounding box center [255, 206] width 9 height 5
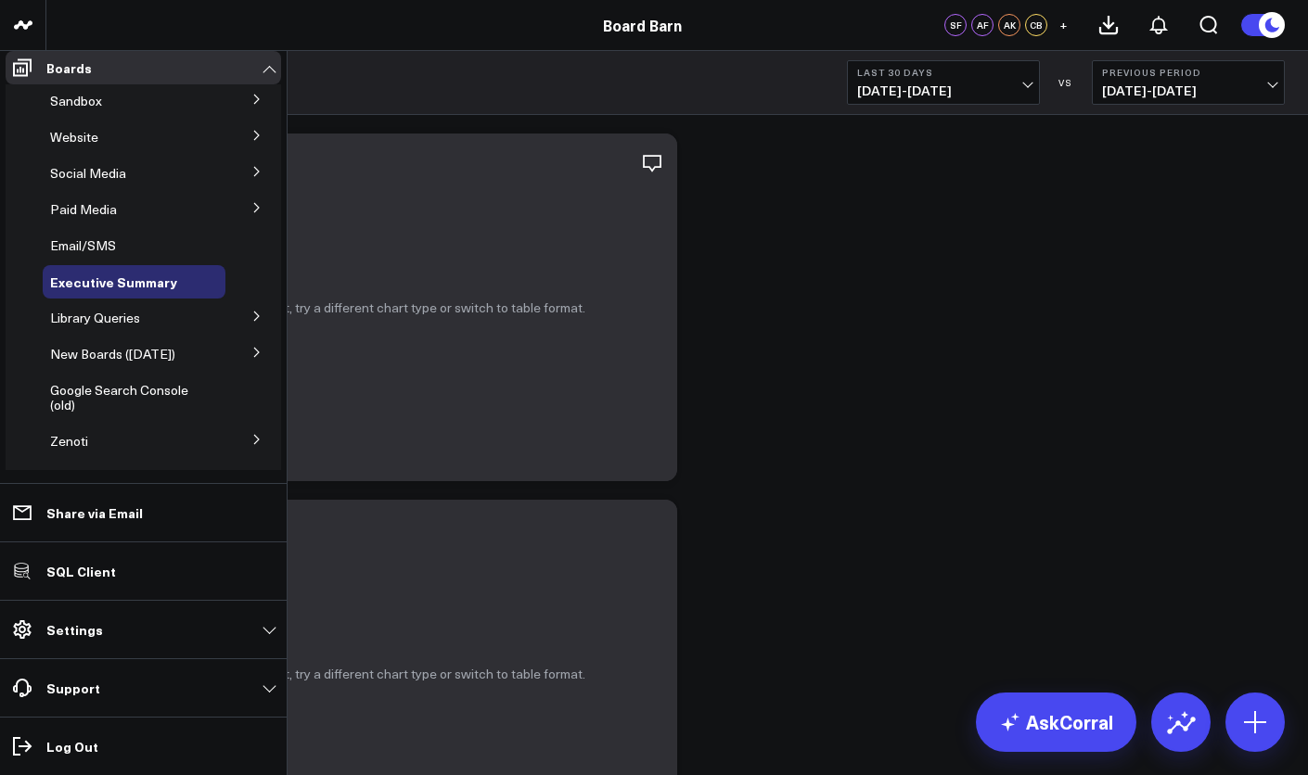
click at [240, 361] on button at bounding box center [257, 352] width 48 height 28
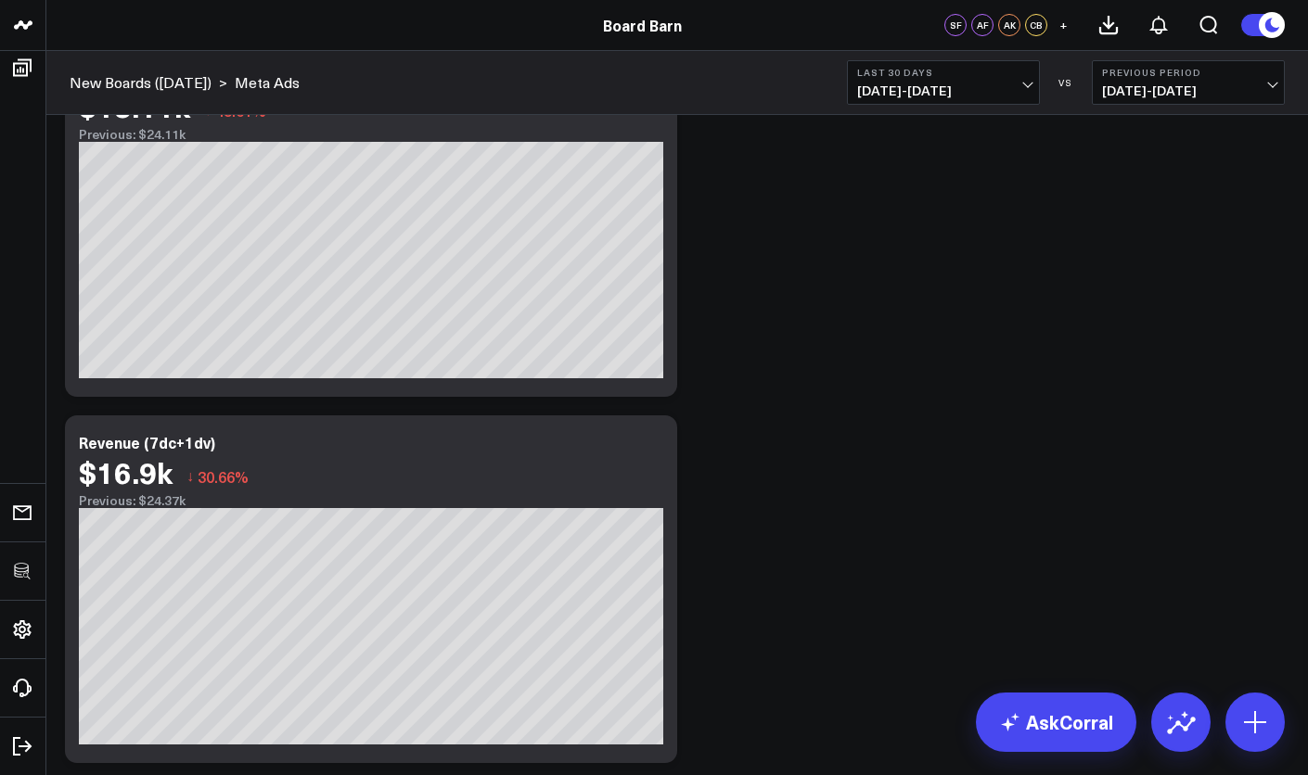
scroll to position [88, 0]
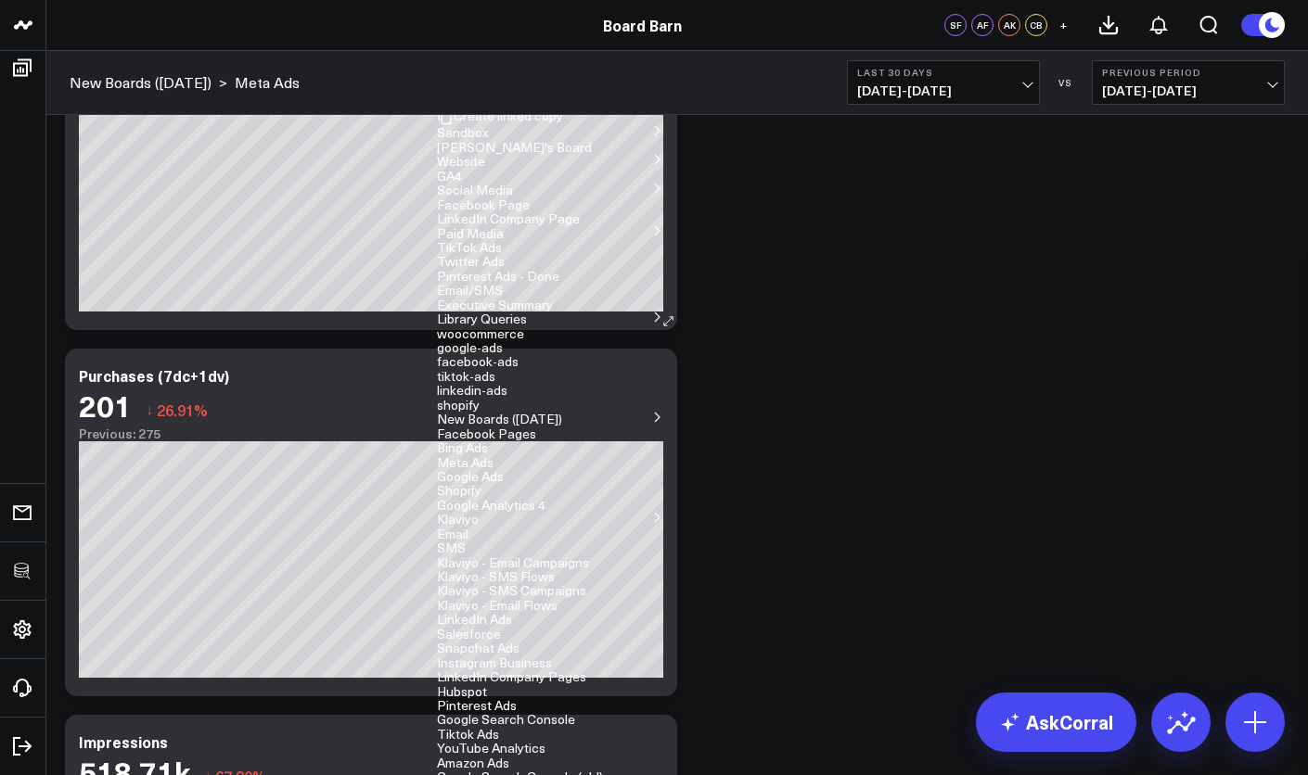
scroll to position [0, 0]
